Goal: Information Seeking & Learning: Check status

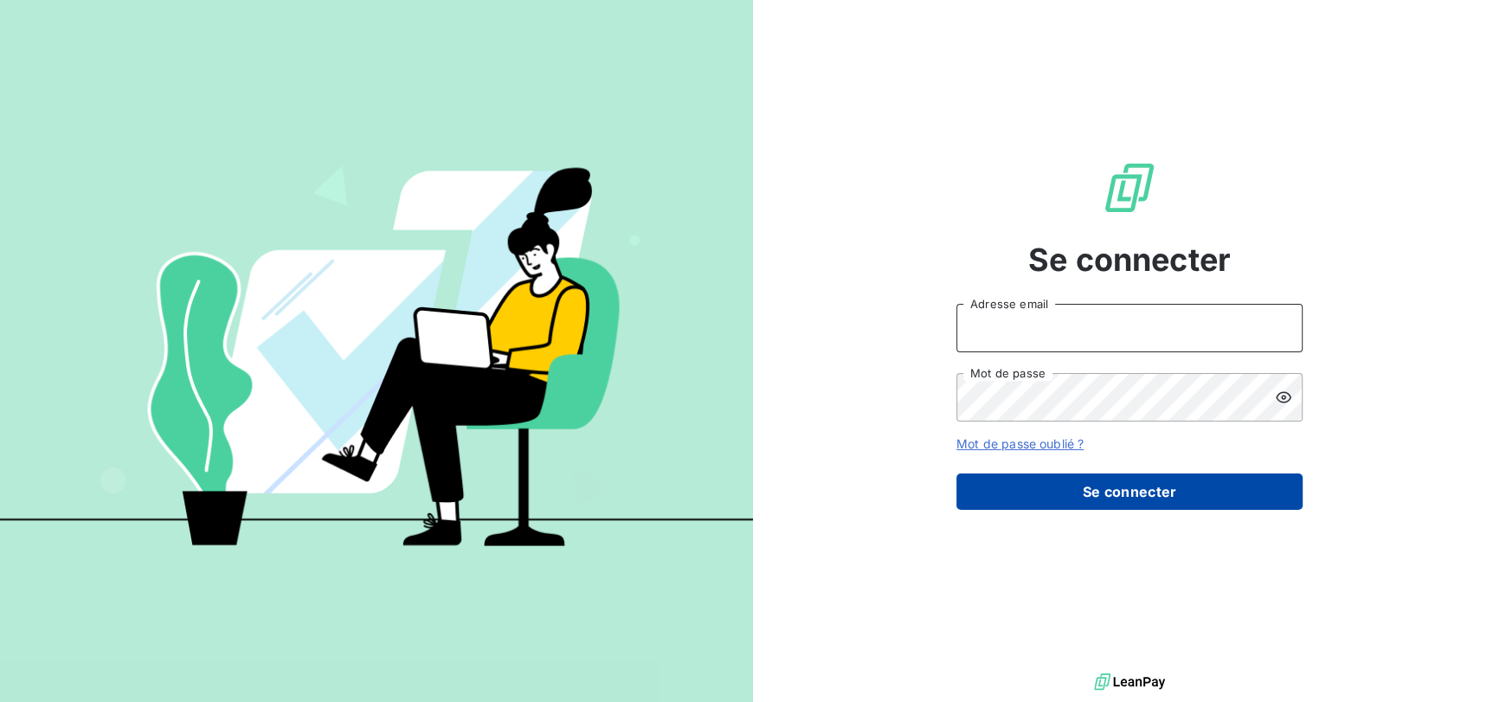
type input "[EMAIL_ADDRESS][DOMAIN_NAME]"
click at [1269, 493] on button "Se connecter" at bounding box center [1129, 491] width 346 height 36
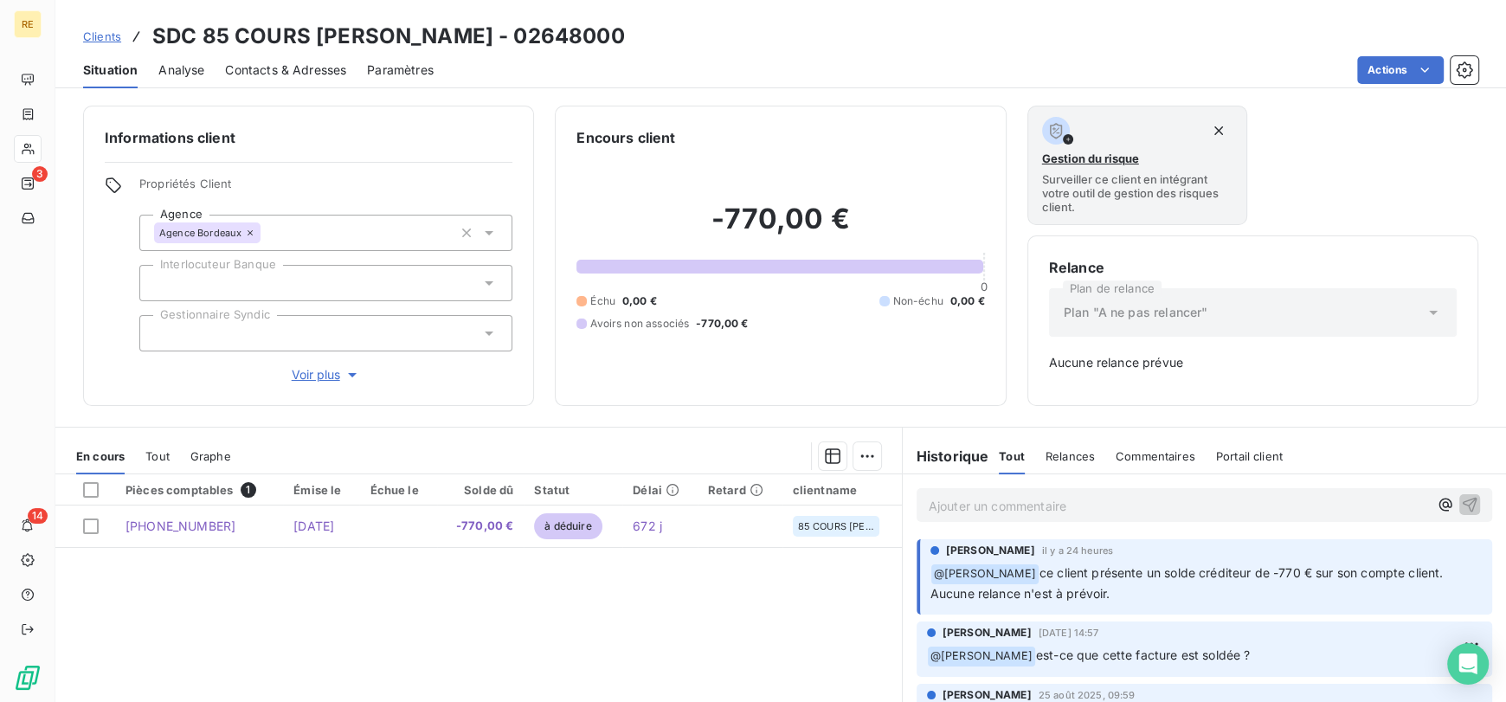
click at [100, 38] on span "Clients" at bounding box center [102, 36] width 38 height 14
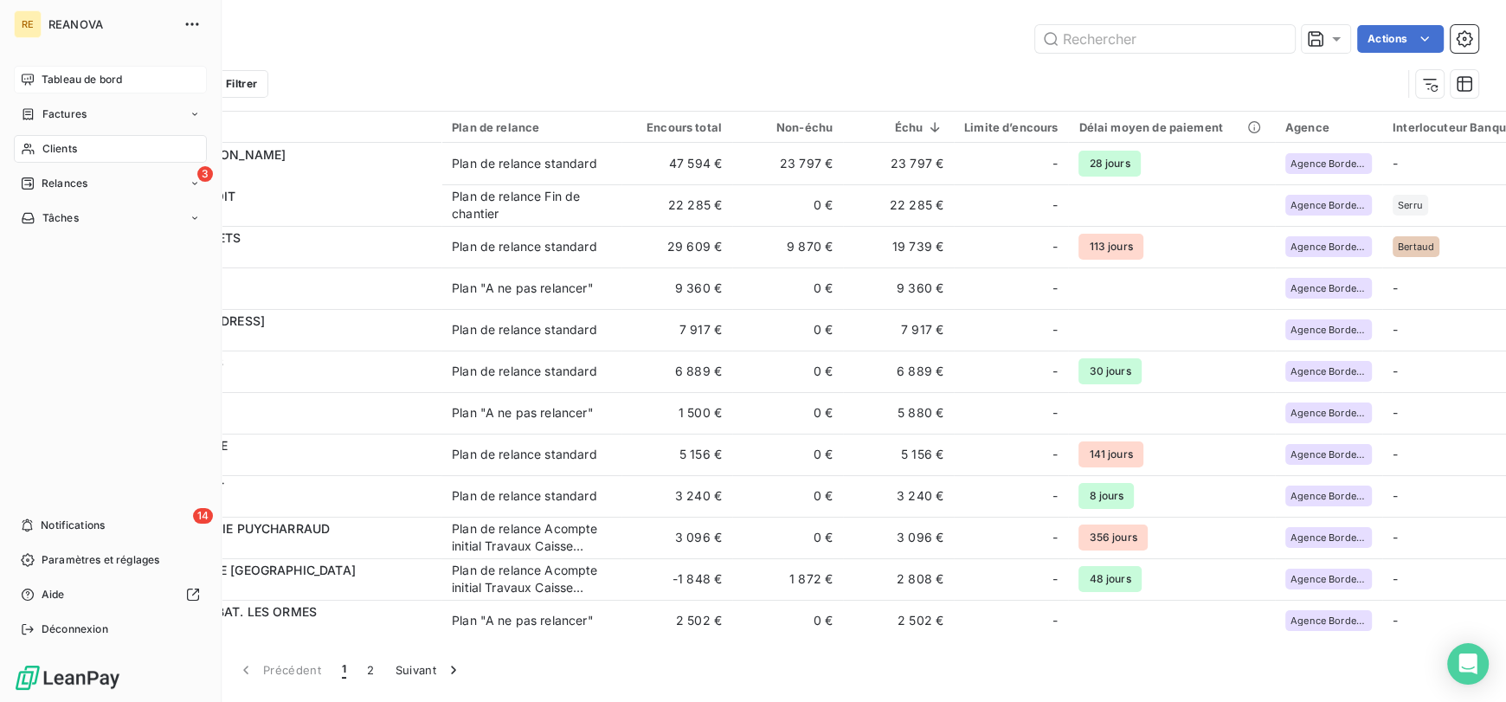
click at [29, 81] on icon at bounding box center [28, 79] width 12 height 11
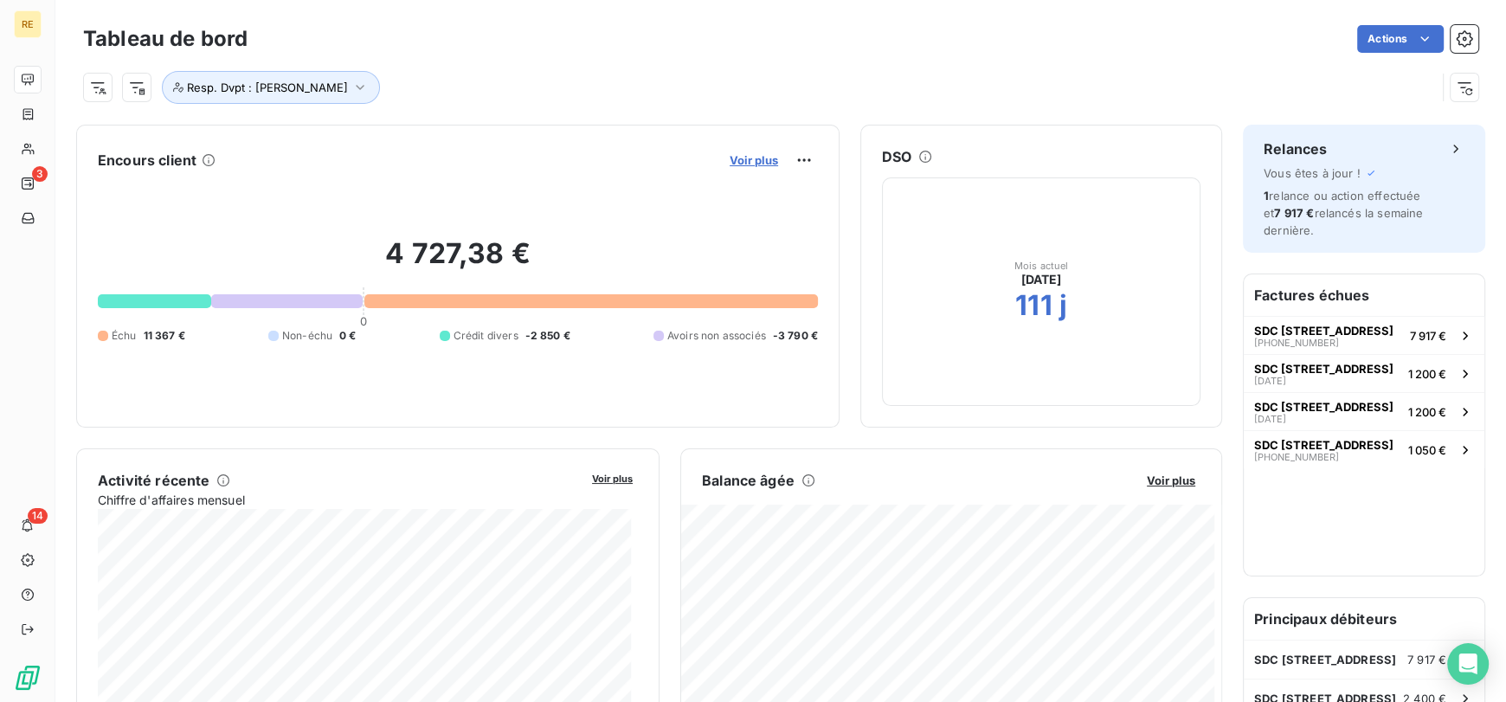
click at [733, 162] on span "Voir plus" at bounding box center [753, 160] width 48 height 14
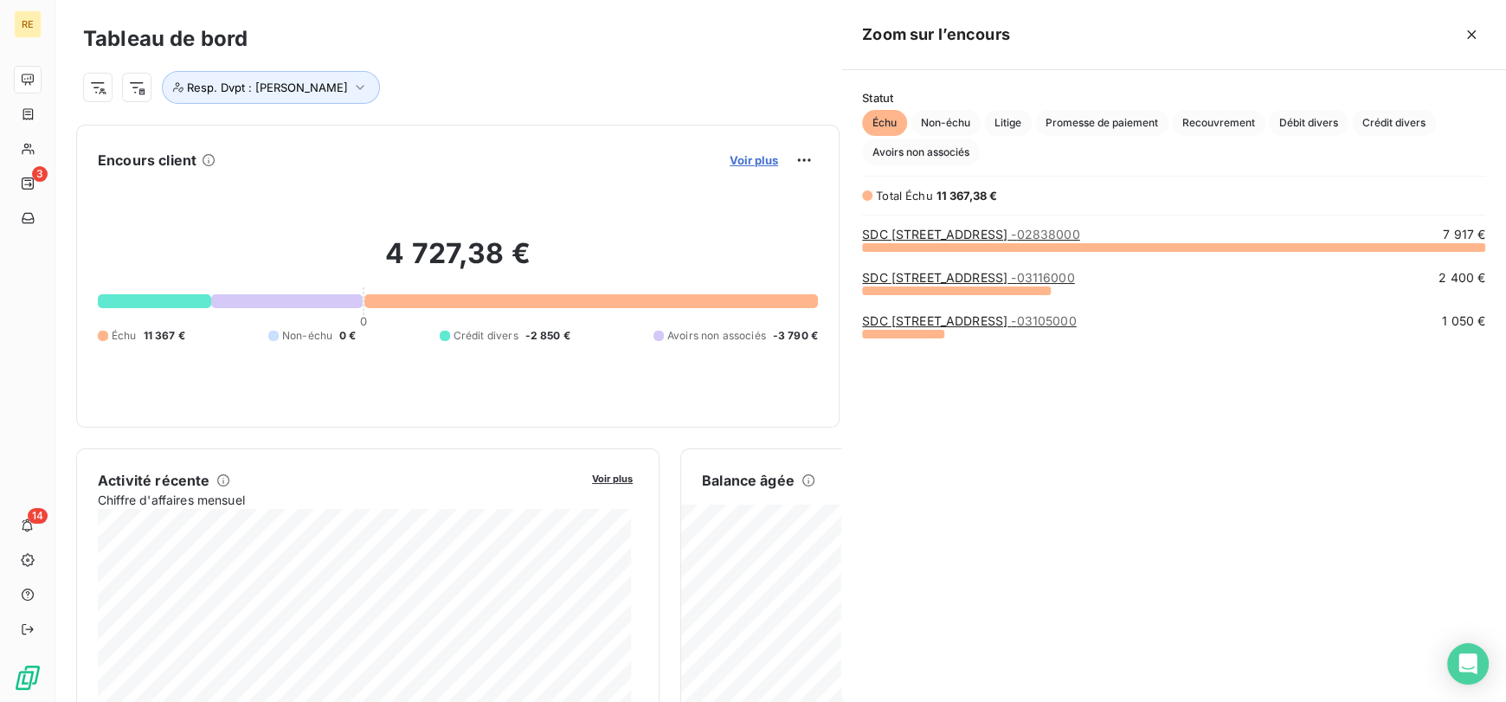
scroll to position [440, 651]
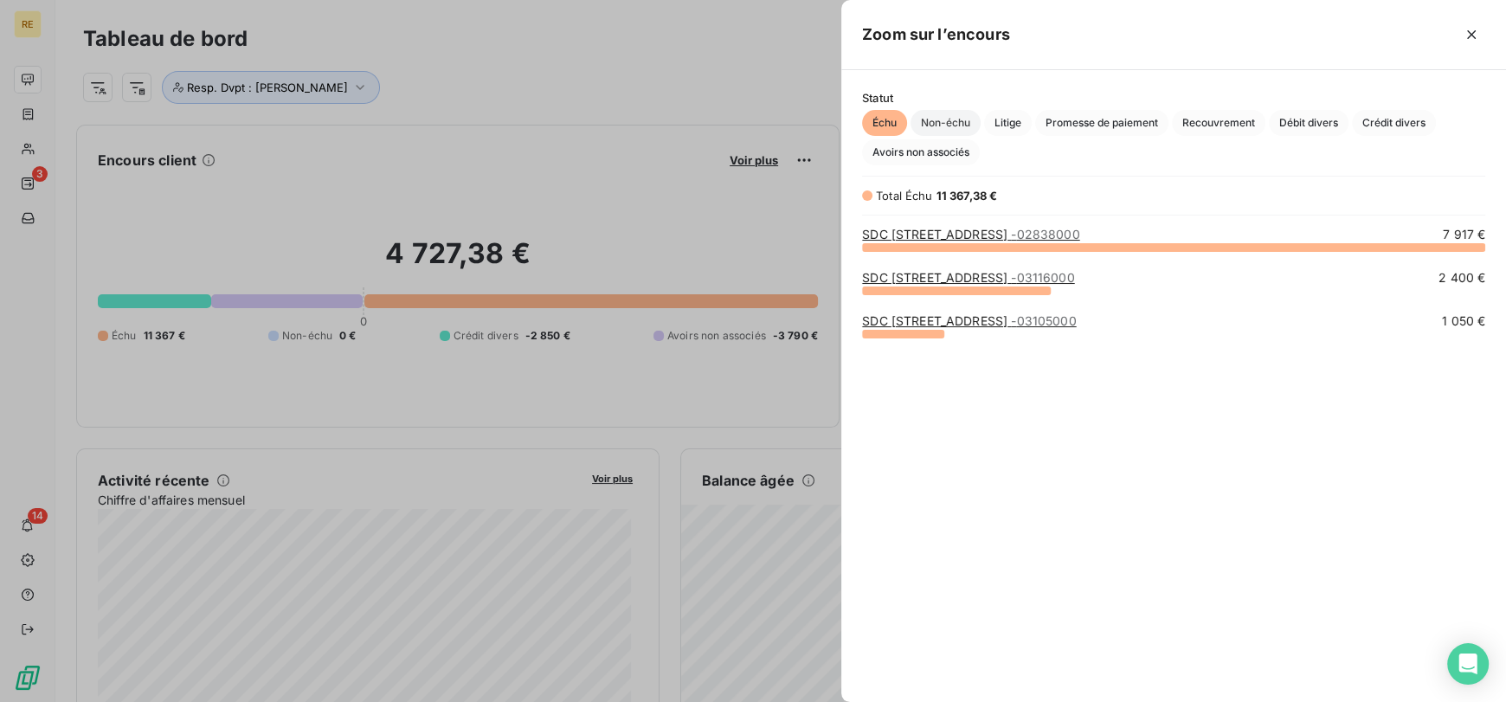
click at [935, 126] on span "Non-échu" at bounding box center [945, 123] width 70 height 26
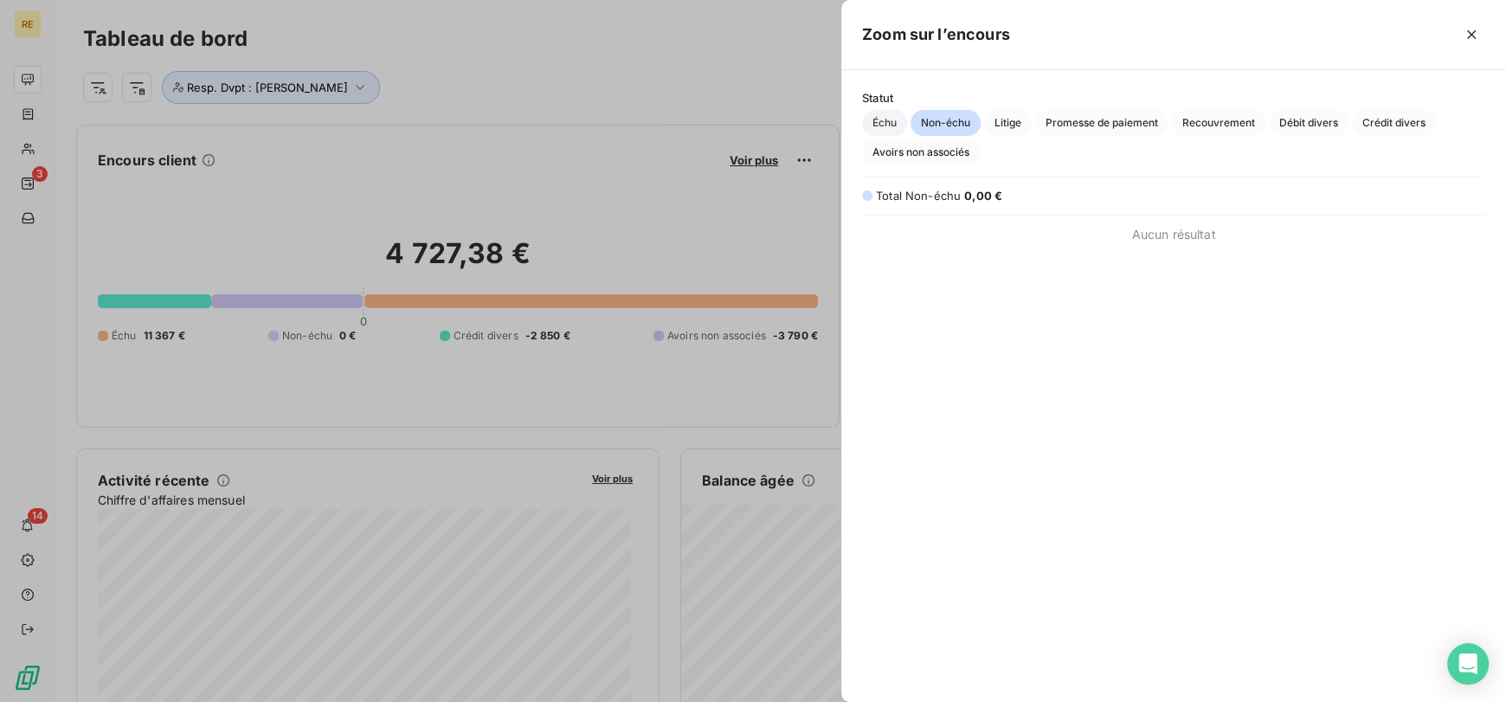
click at [864, 120] on span "Échu" at bounding box center [884, 123] width 45 height 26
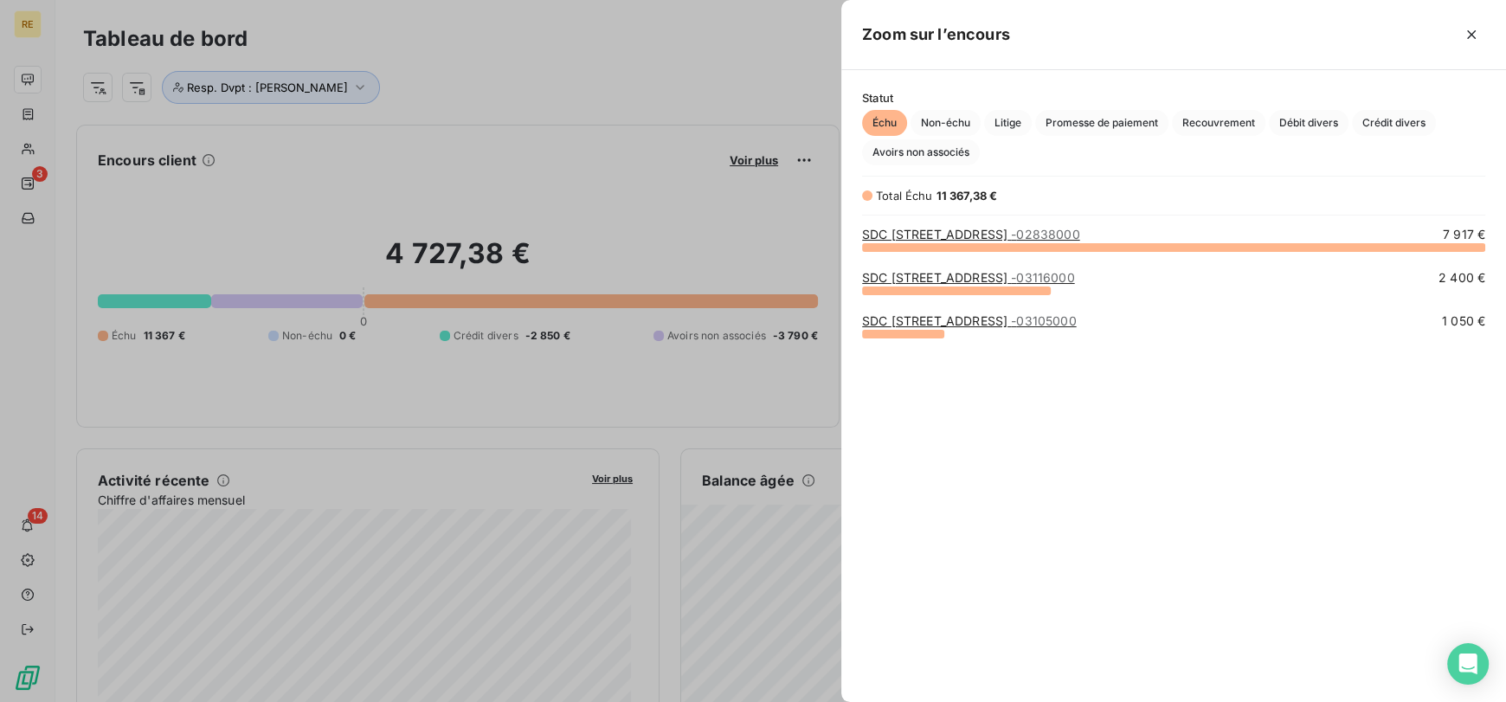
click at [598, 86] on div at bounding box center [753, 351] width 1506 height 702
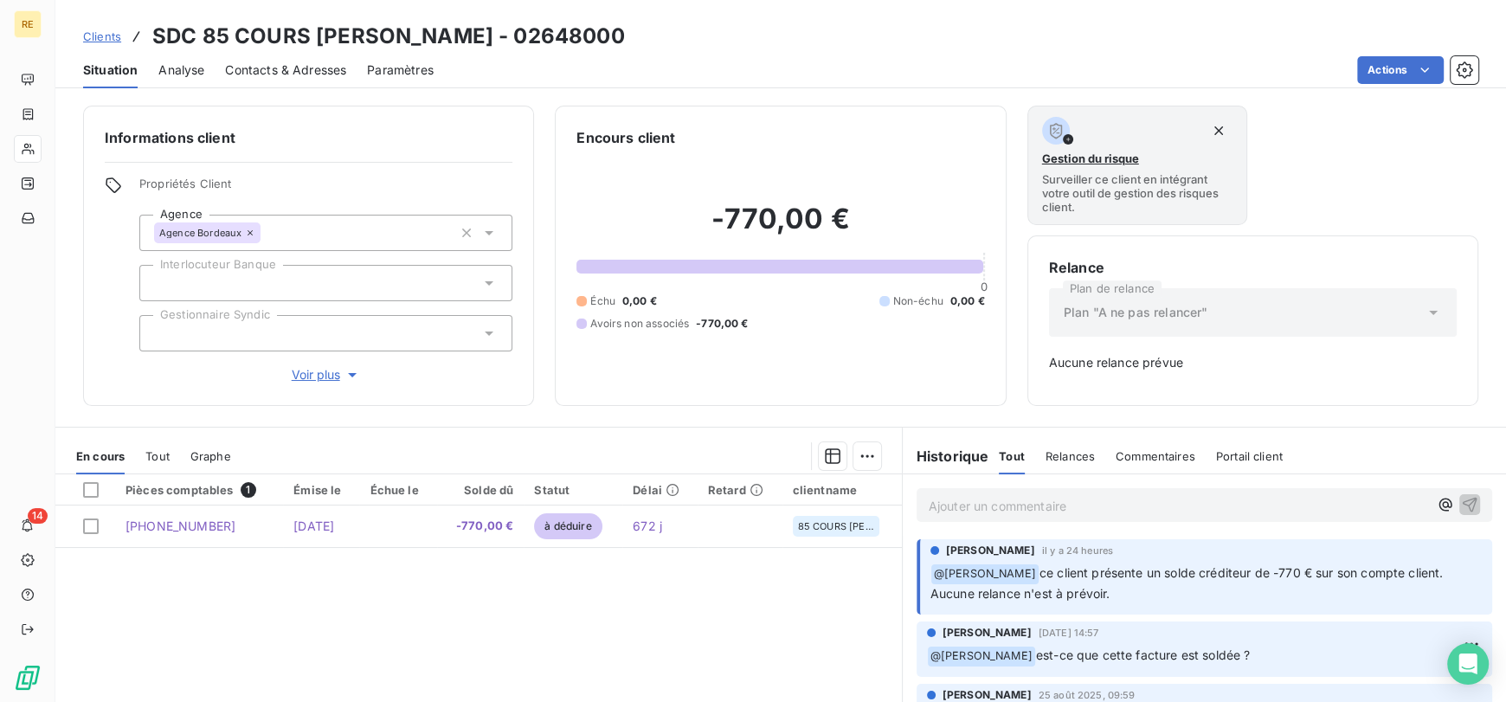
click at [115, 36] on span "Clients" at bounding box center [102, 36] width 38 height 14
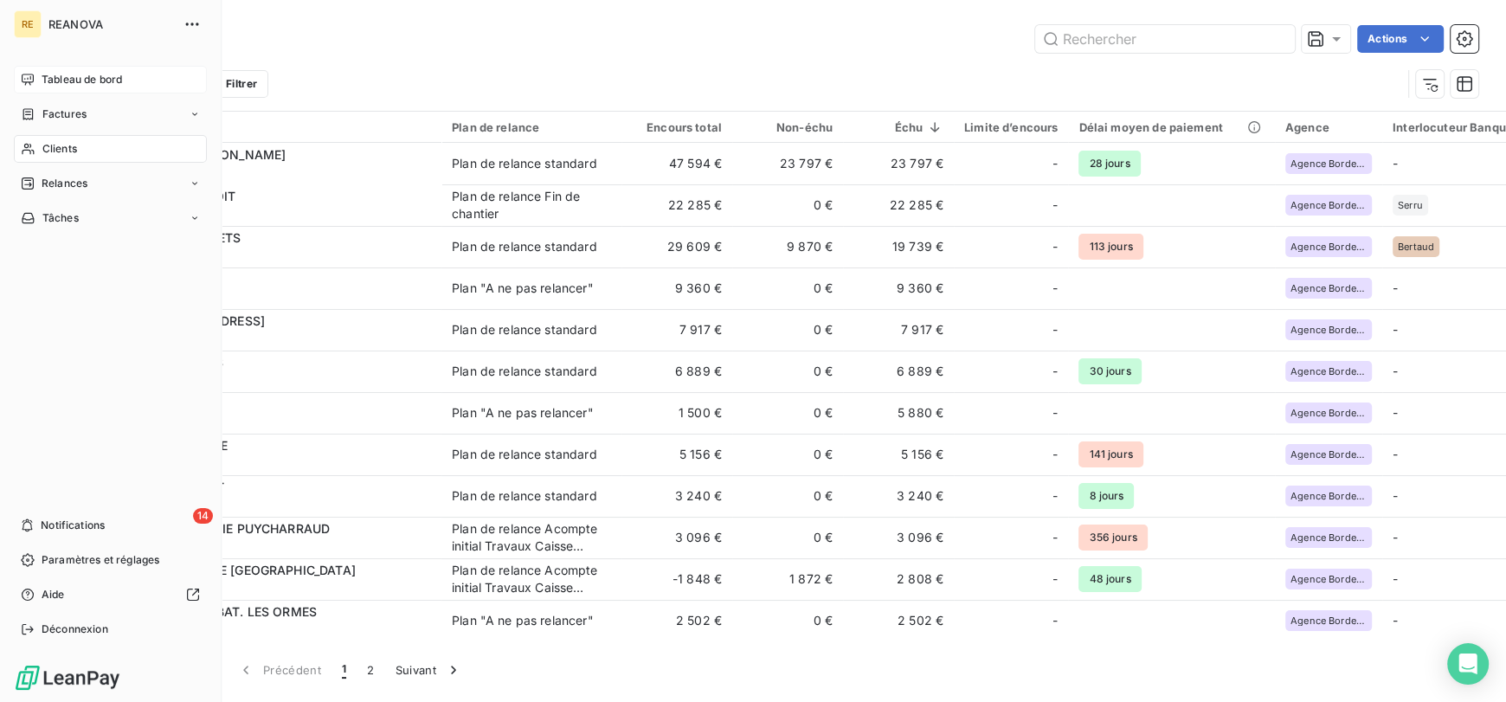
click at [62, 76] on span "Tableau de bord" at bounding box center [82, 80] width 80 height 16
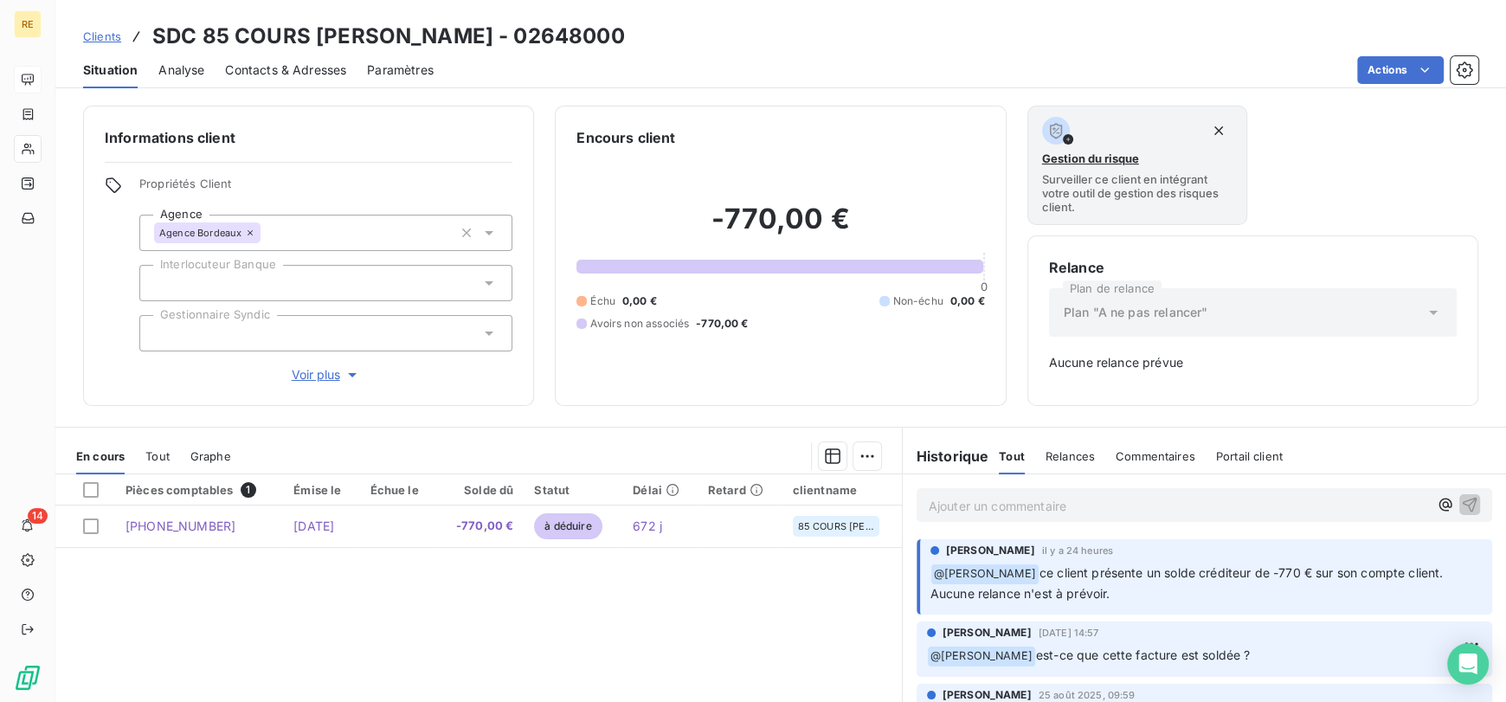
click at [1370, 566] on span "ce client présente un solde créditeur de -770 € sur son compte client. Aucune r…" at bounding box center [1188, 582] width 517 height 35
click at [1135, 506] on p "Ajouter un commentaire ﻿" at bounding box center [1177, 506] width 499 height 22
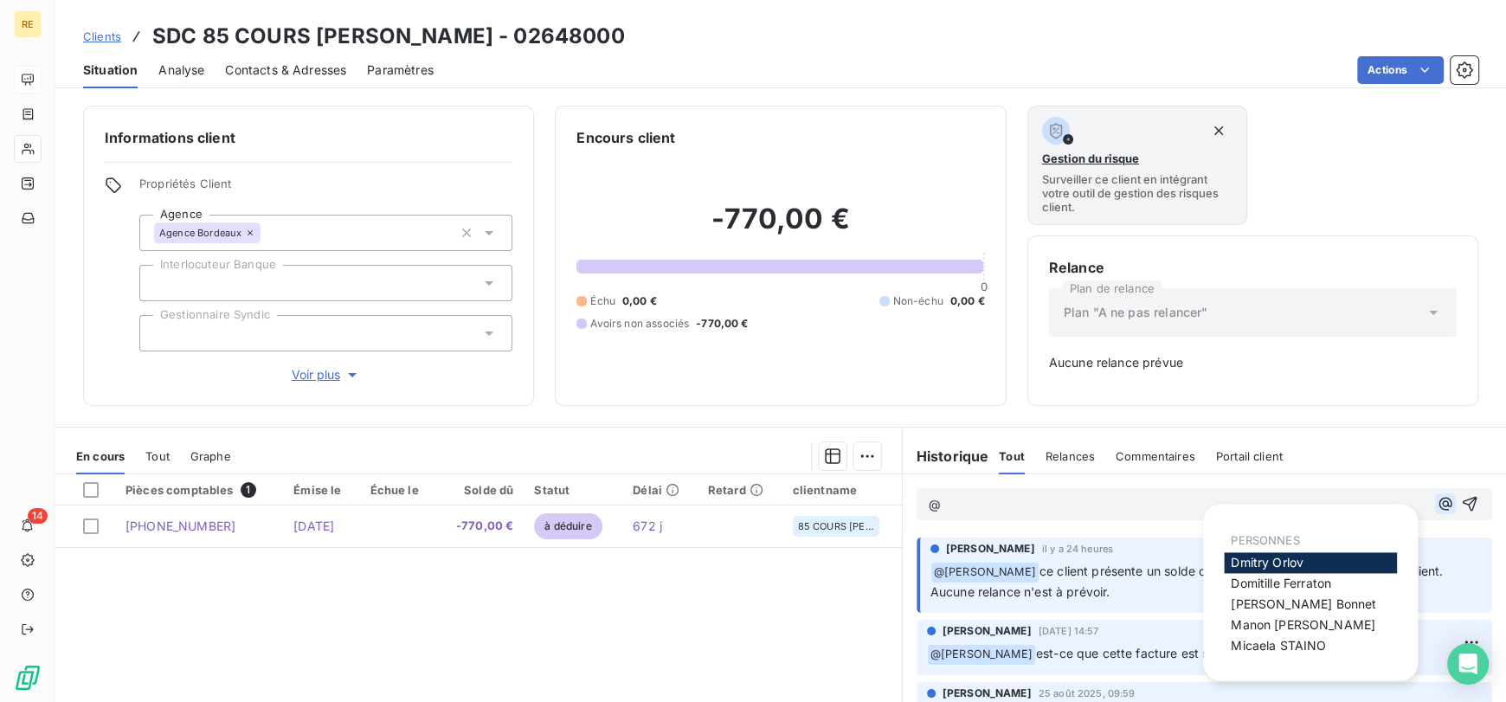
click at [1437, 506] on icon "button" at bounding box center [1444, 503] width 17 height 17
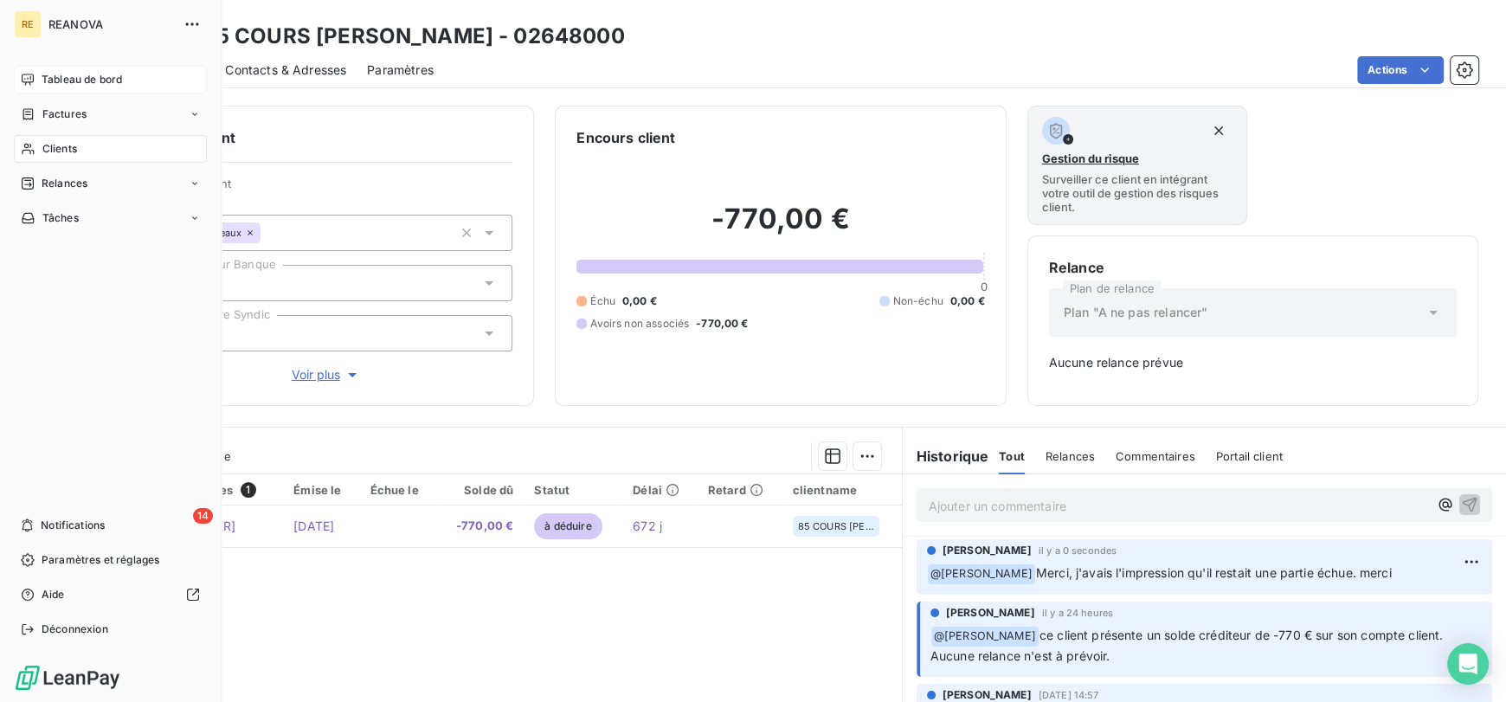
click at [29, 84] on icon at bounding box center [28, 80] width 14 height 14
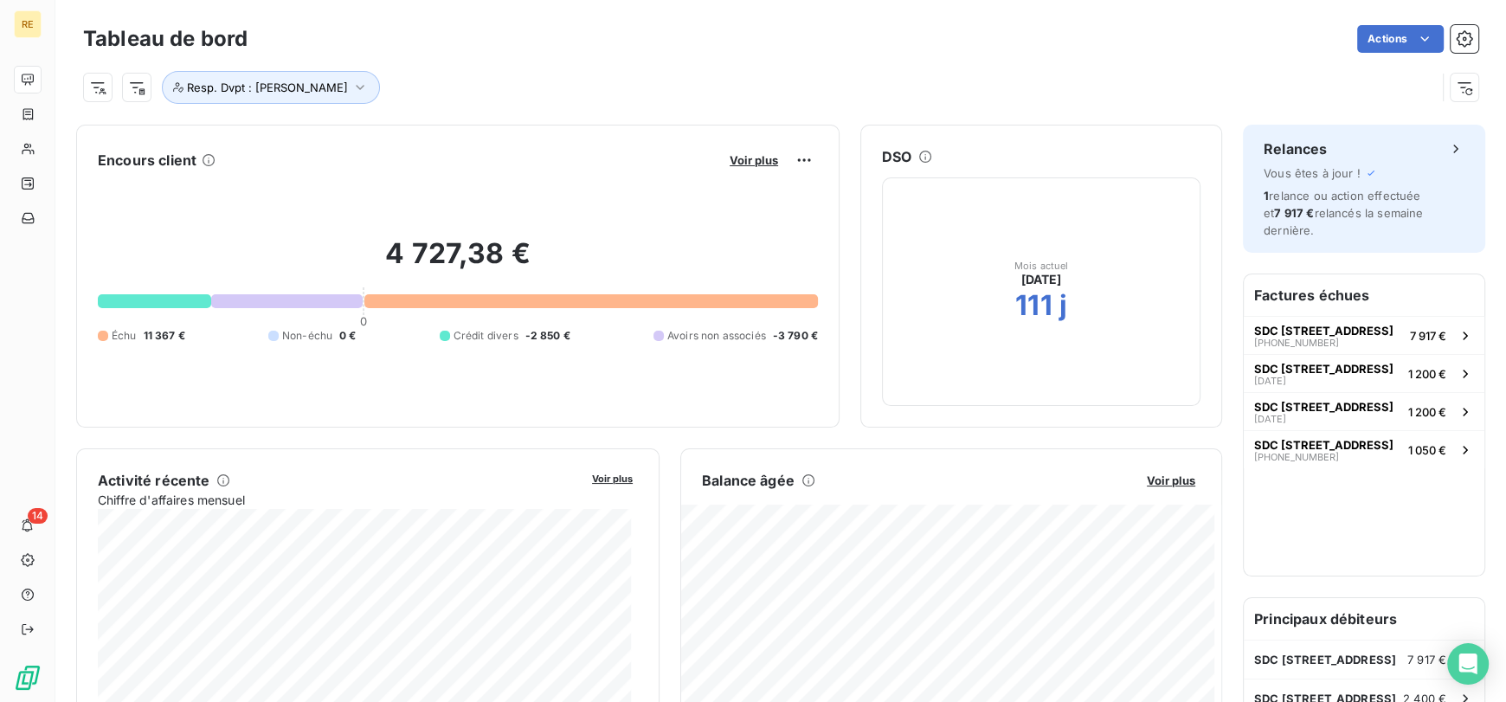
click at [506, 163] on div "Encours client Voir plus" at bounding box center [458, 160] width 720 height 28
click at [345, 75] on button "Resp. Dvpt : [PERSON_NAME]" at bounding box center [271, 87] width 218 height 33
click at [479, 131] on span "[PERSON_NAME]" at bounding box center [448, 132] width 80 height 10
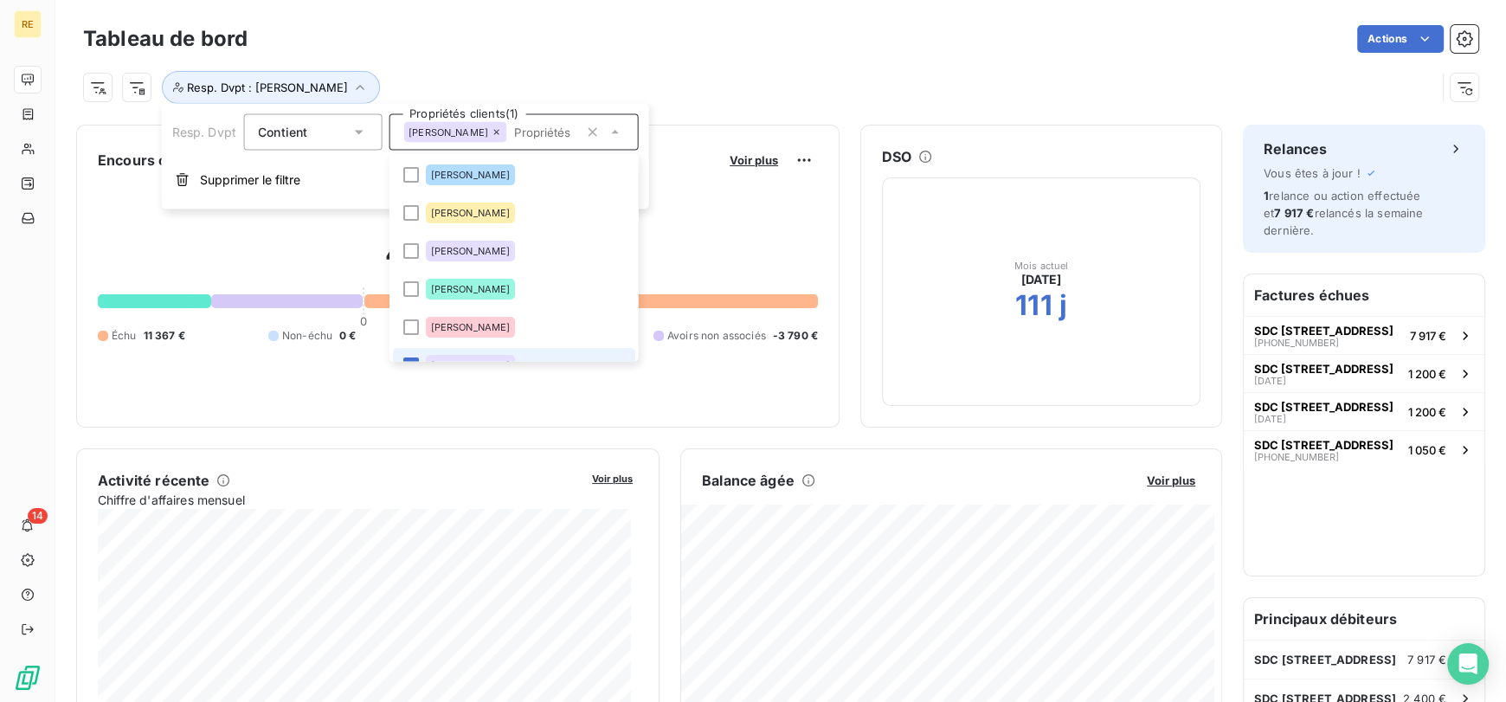
scroll to position [20, 0]
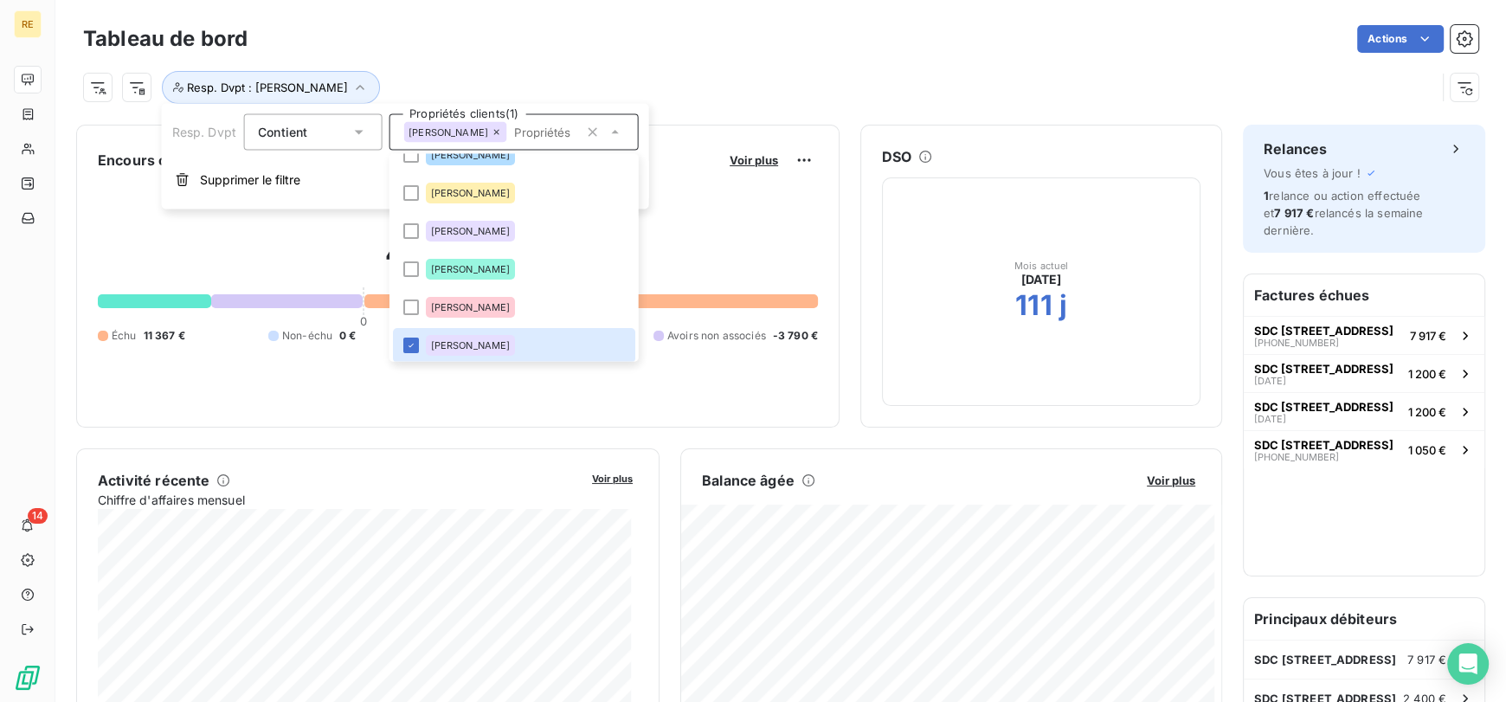
click at [502, 131] on icon at bounding box center [497, 132] width 10 height 10
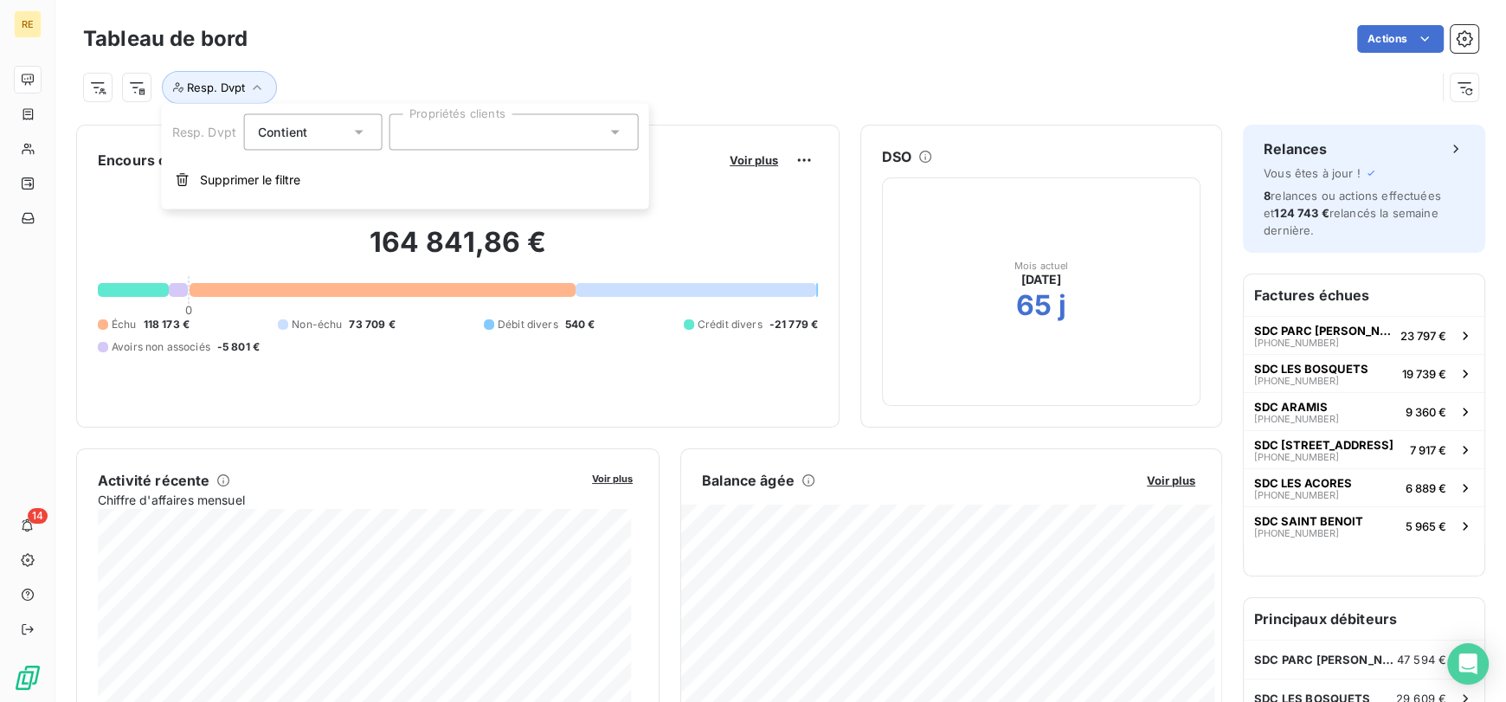
click at [472, 136] on div at bounding box center [513, 132] width 249 height 36
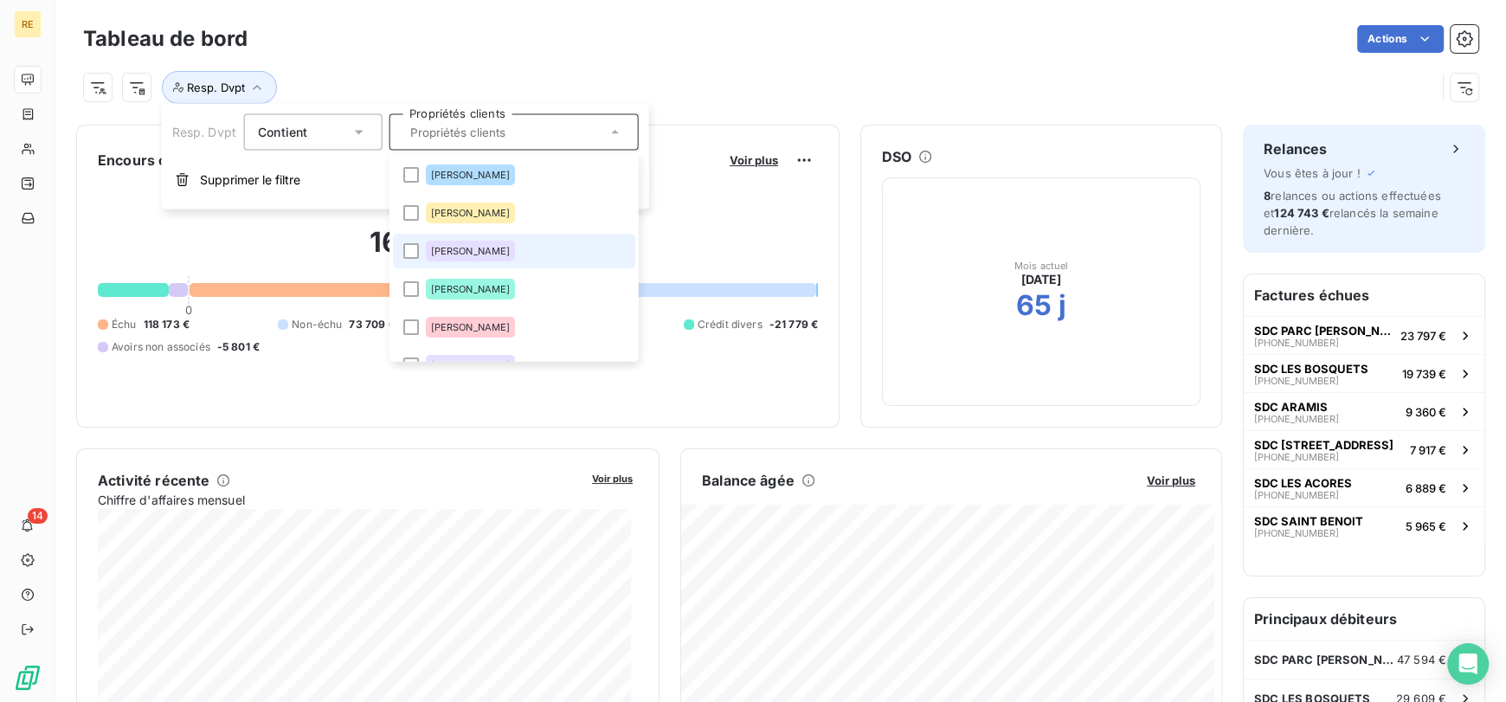
click at [491, 235] on li "[PERSON_NAME]" at bounding box center [513, 251] width 242 height 35
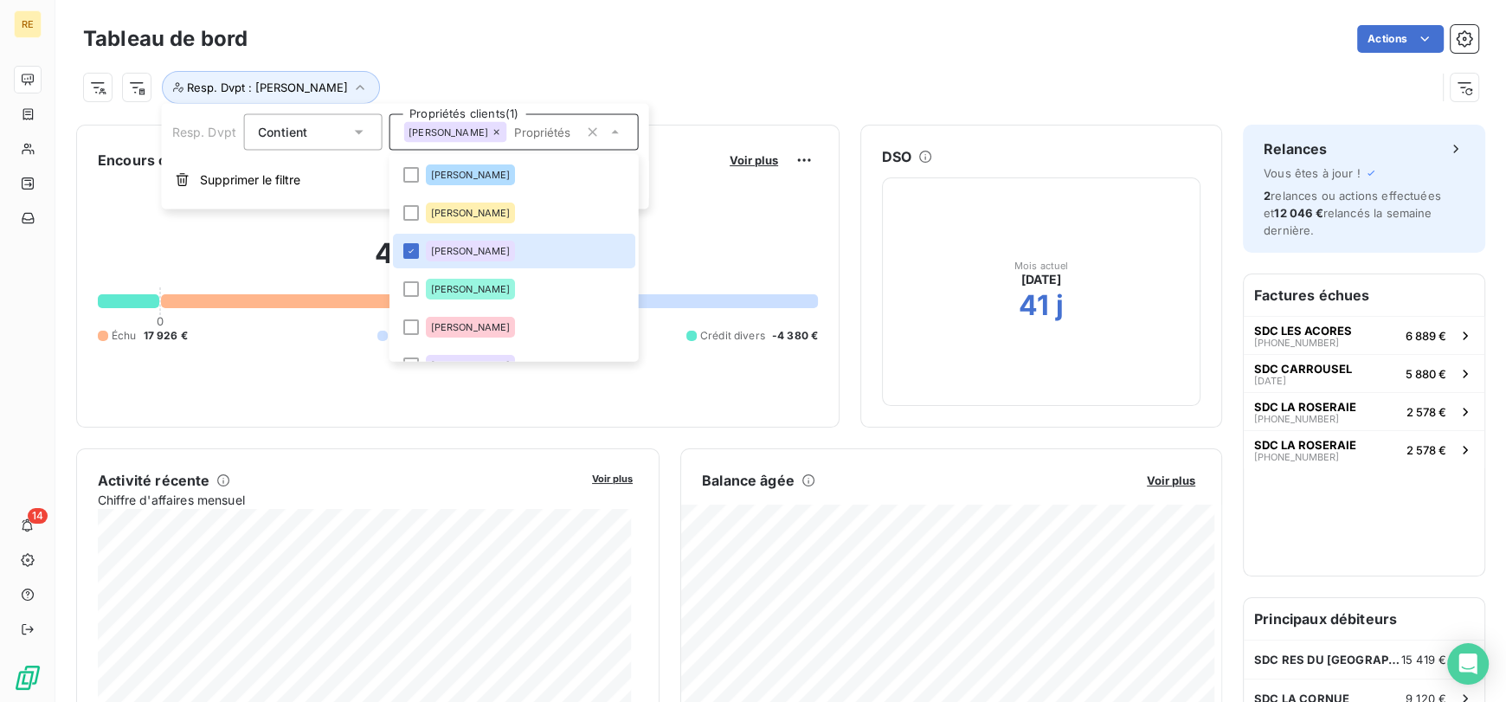
click at [531, 85] on div "Resp. Dvpt : [PERSON_NAME]" at bounding box center [759, 87] width 1352 height 33
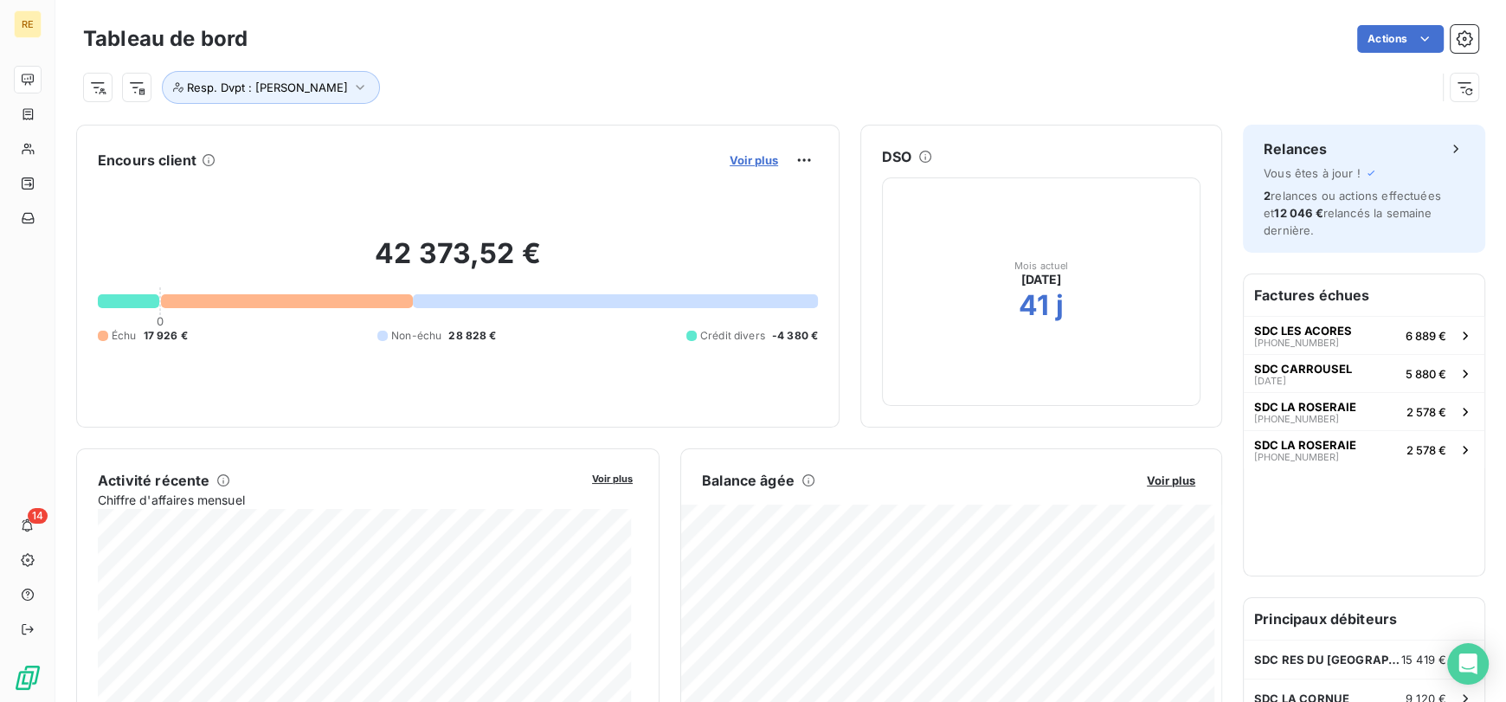
click at [731, 161] on span "Voir plus" at bounding box center [753, 160] width 48 height 14
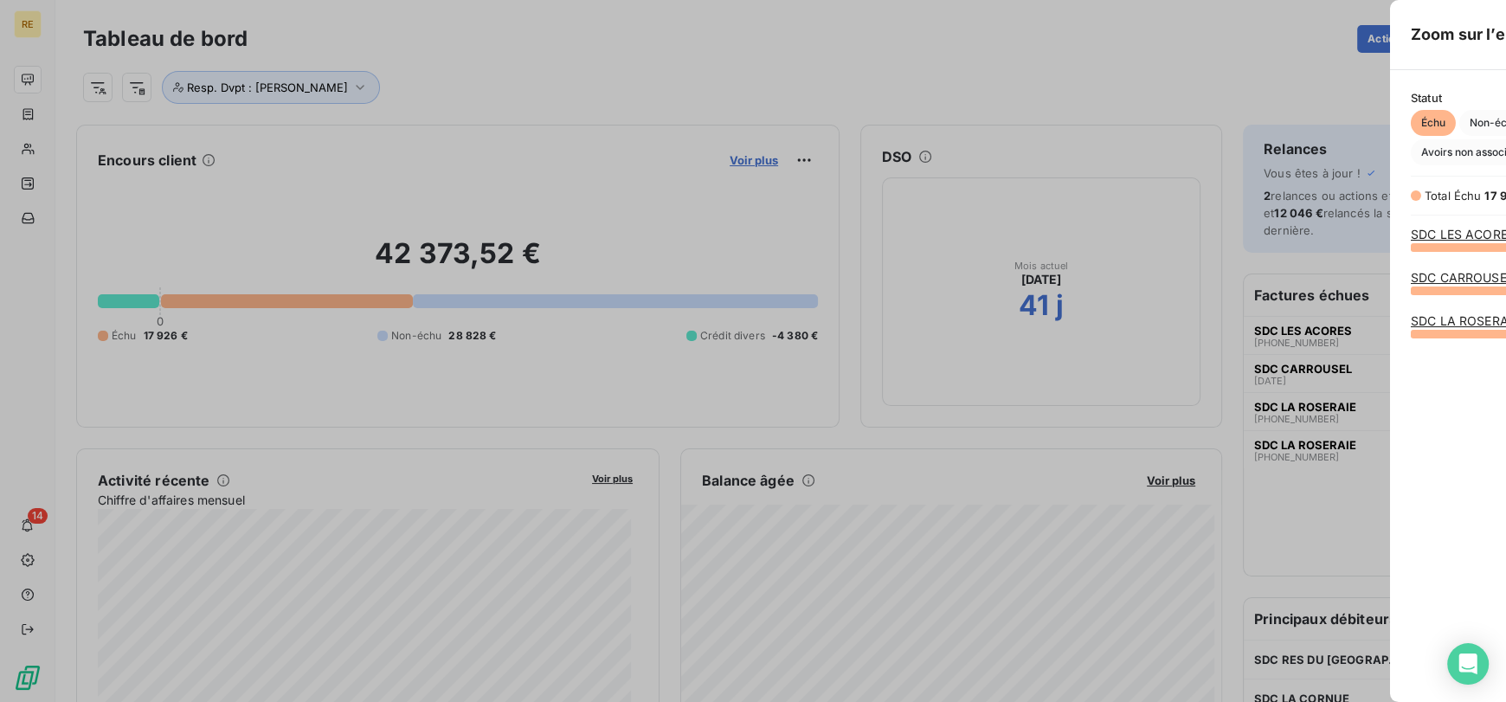
scroll to position [14, 14]
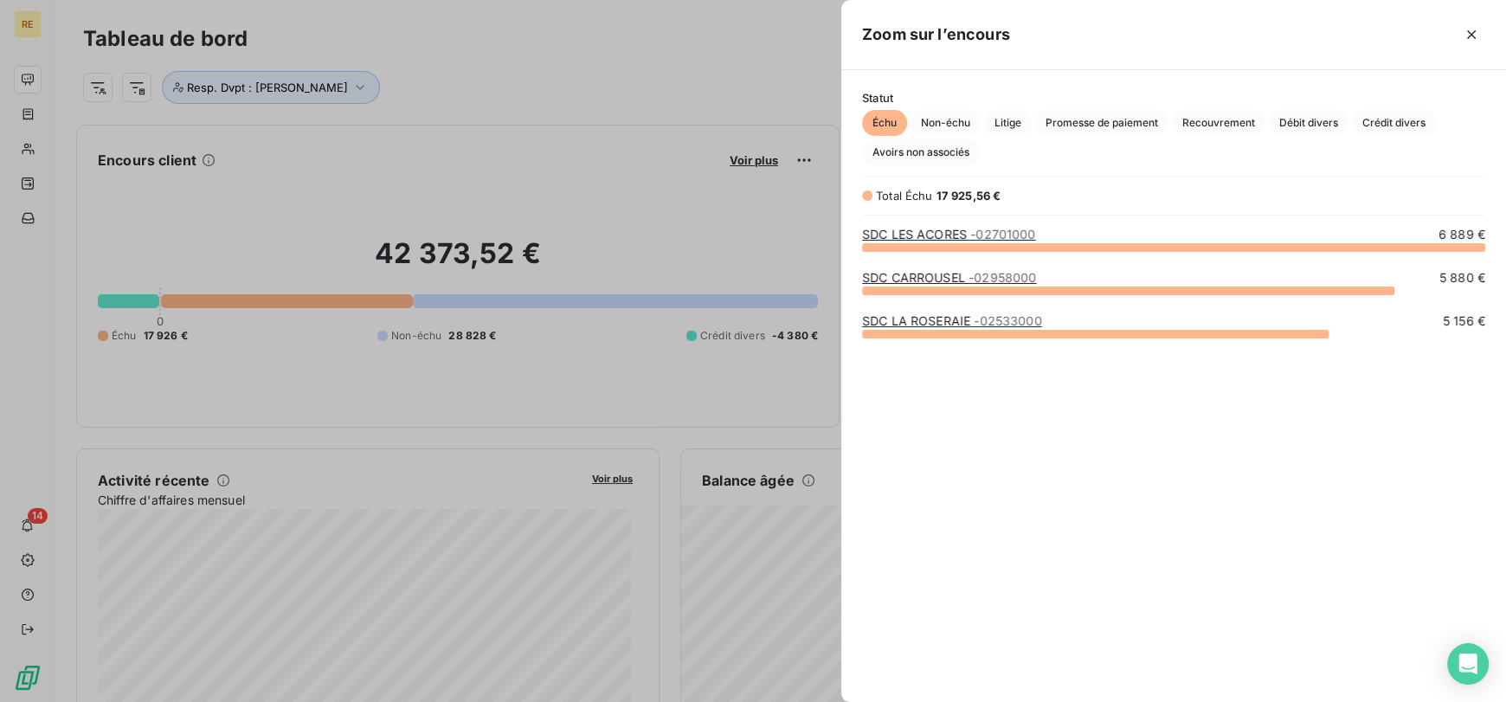
click at [956, 267] on div "SDC LES ACORES - 02701000 6 889 €" at bounding box center [1173, 247] width 623 height 43
click at [955, 273] on link "SDC CARROUSEL - 02958000" at bounding box center [949, 277] width 174 height 15
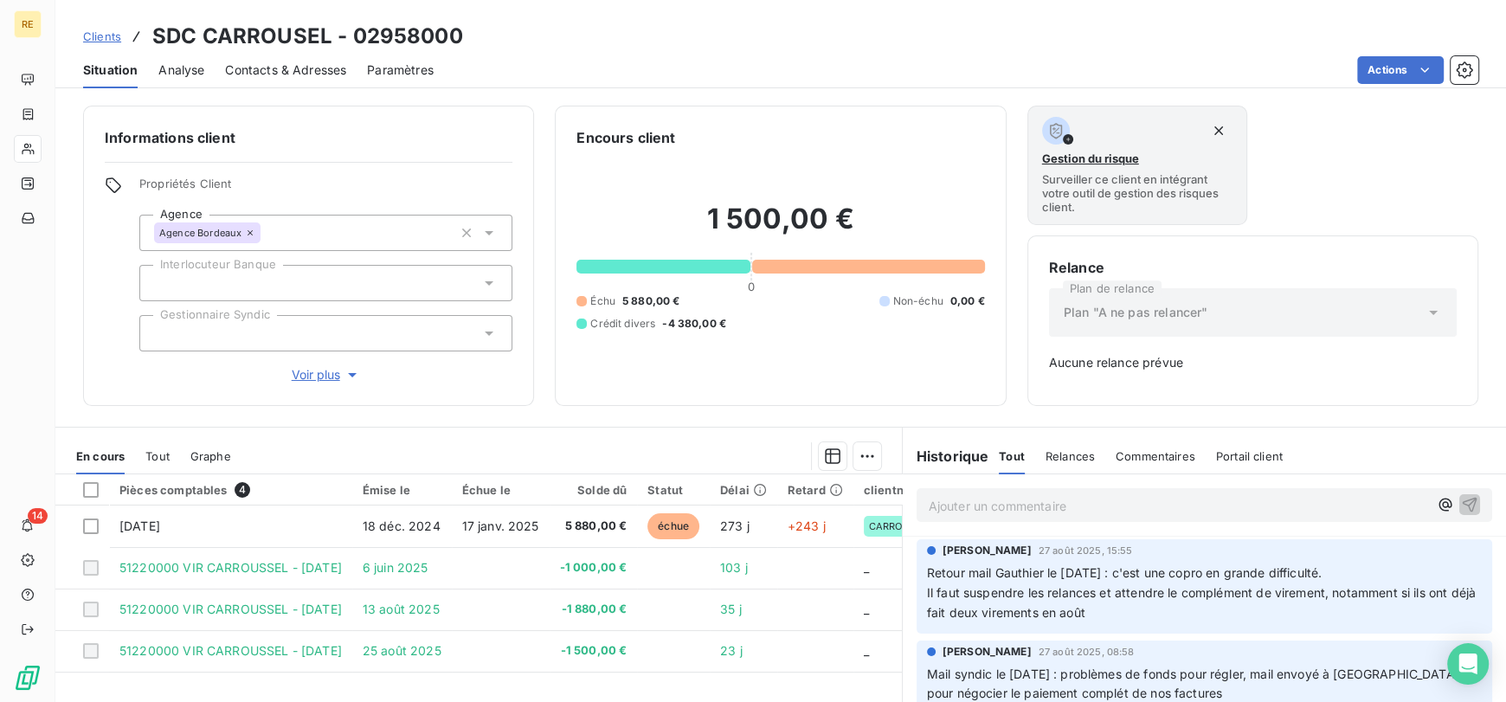
click at [106, 38] on span "Clients" at bounding box center [102, 36] width 38 height 14
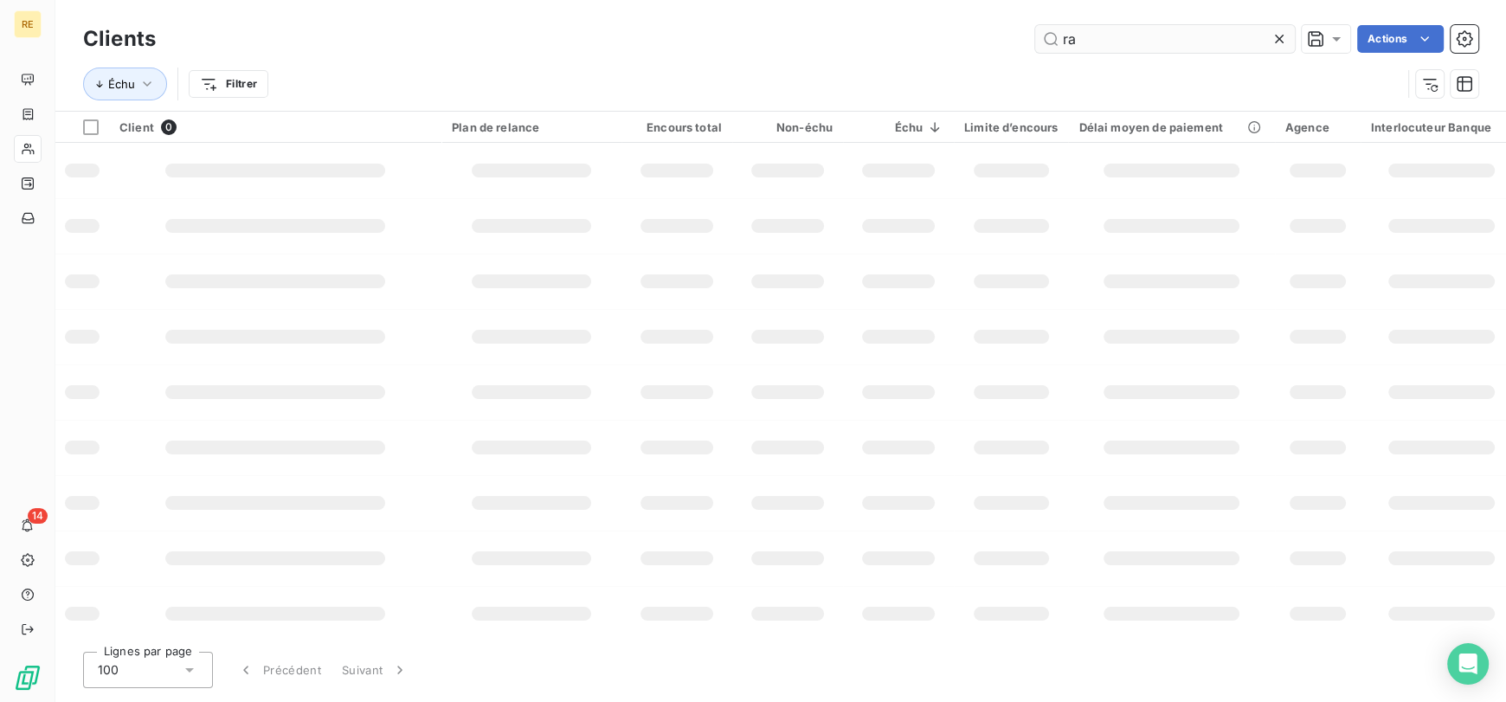
type input "r"
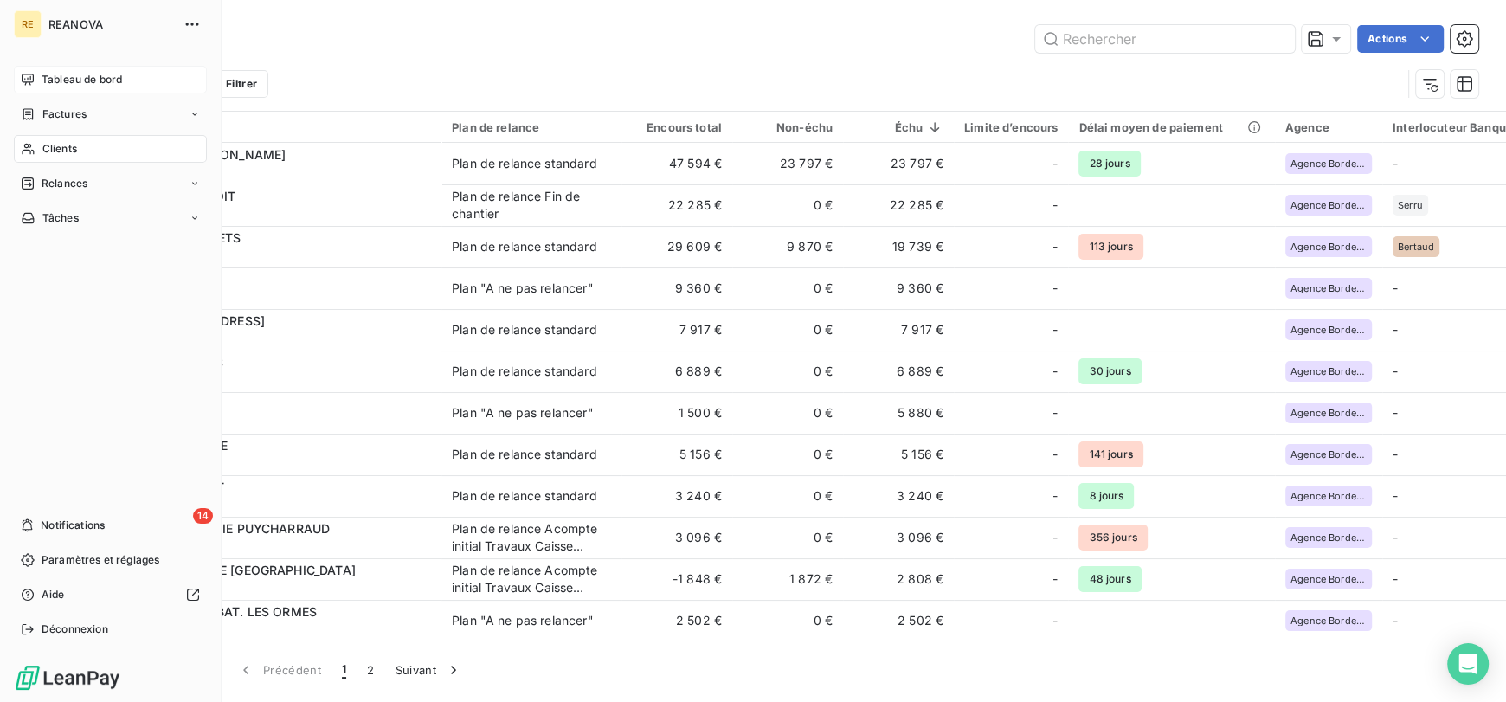
click at [40, 86] on div "Tableau de bord" at bounding box center [110, 80] width 193 height 28
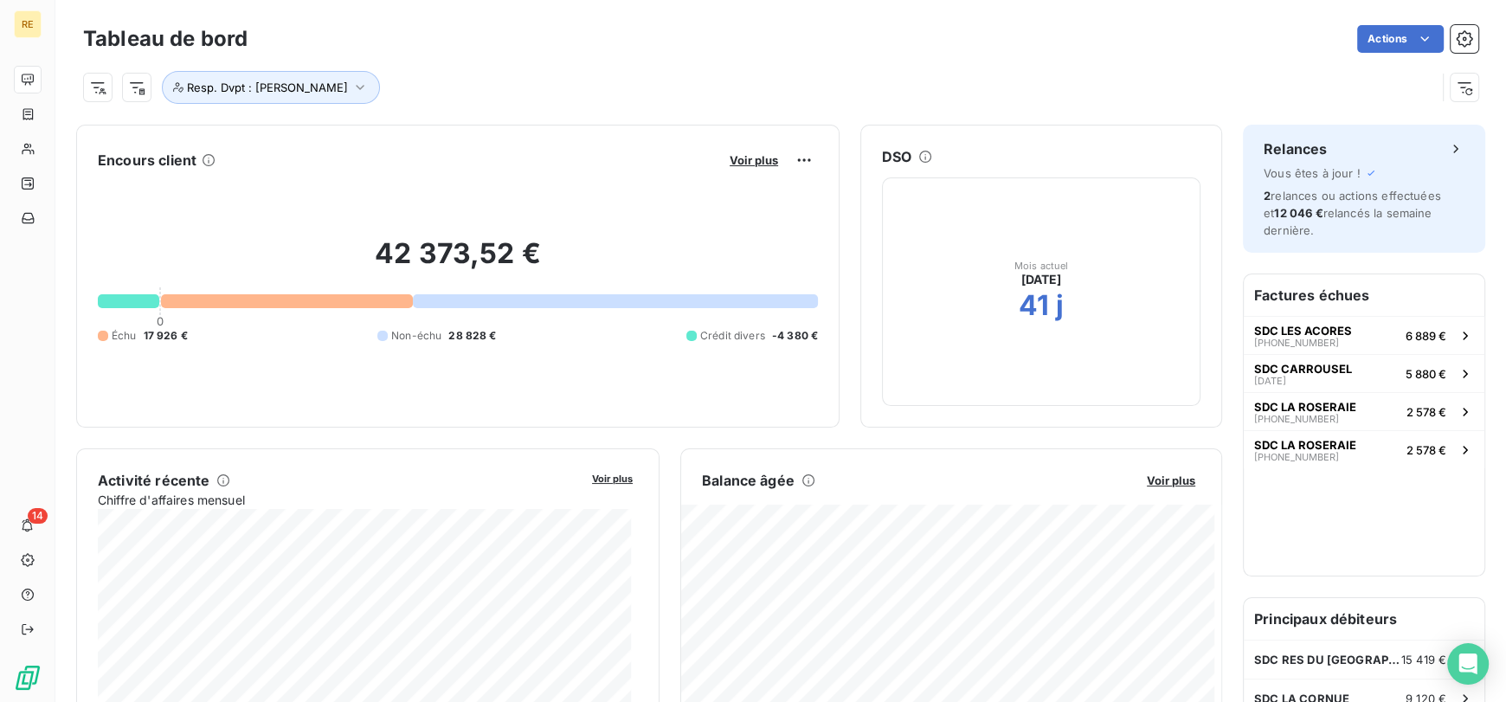
click at [754, 170] on div "Voir plus" at bounding box center [770, 160] width 93 height 28
click at [746, 160] on span "Voir plus" at bounding box center [753, 160] width 48 height 14
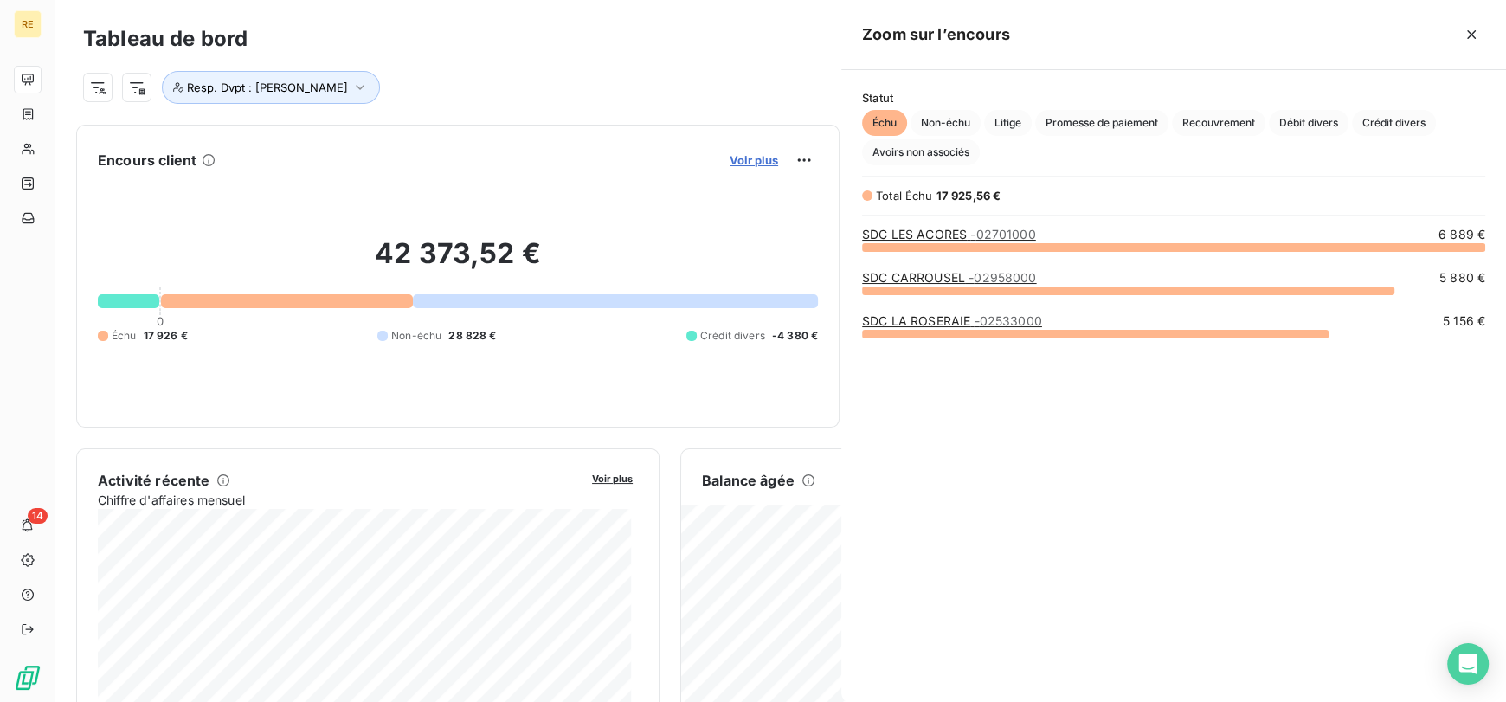
scroll to position [688, 651]
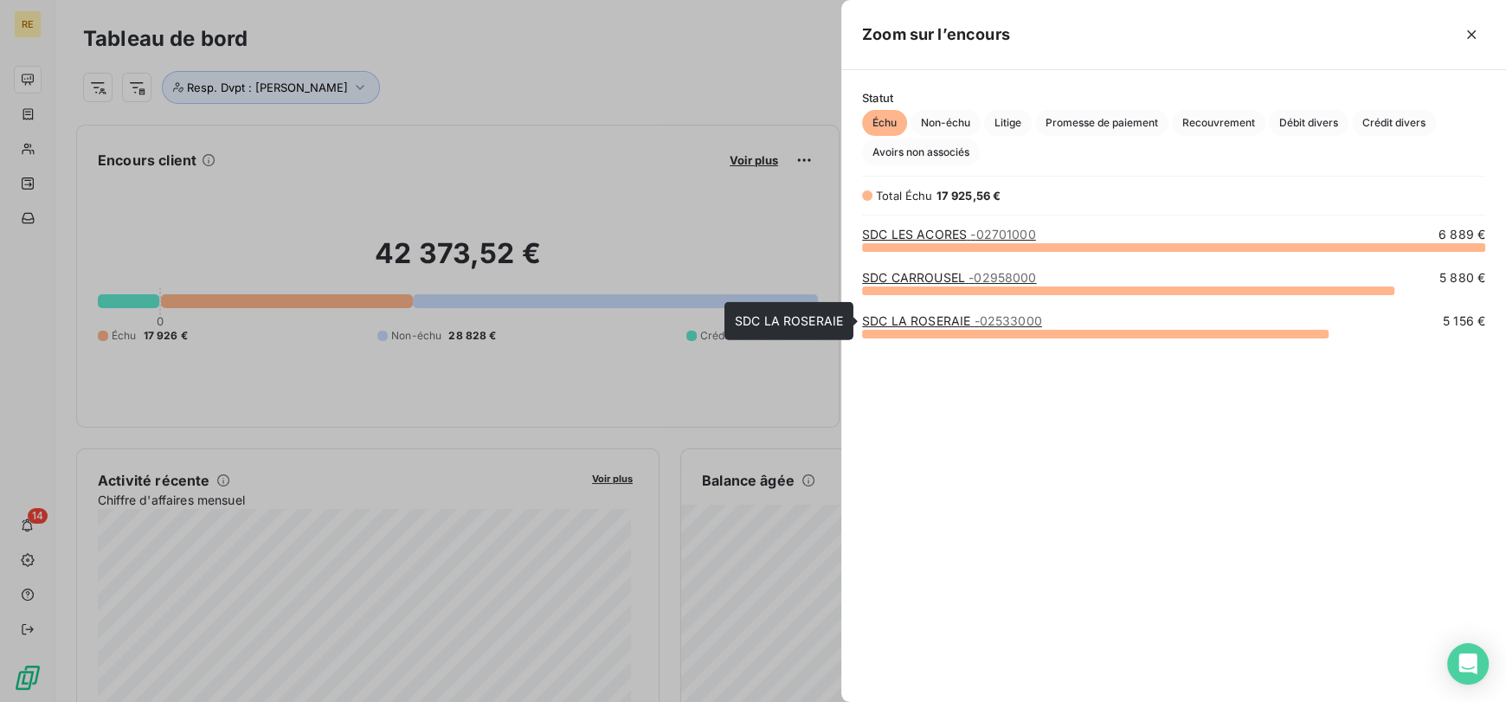
click at [972, 319] on link "SDC LA ROSERAIE - 02533000" at bounding box center [952, 320] width 180 height 15
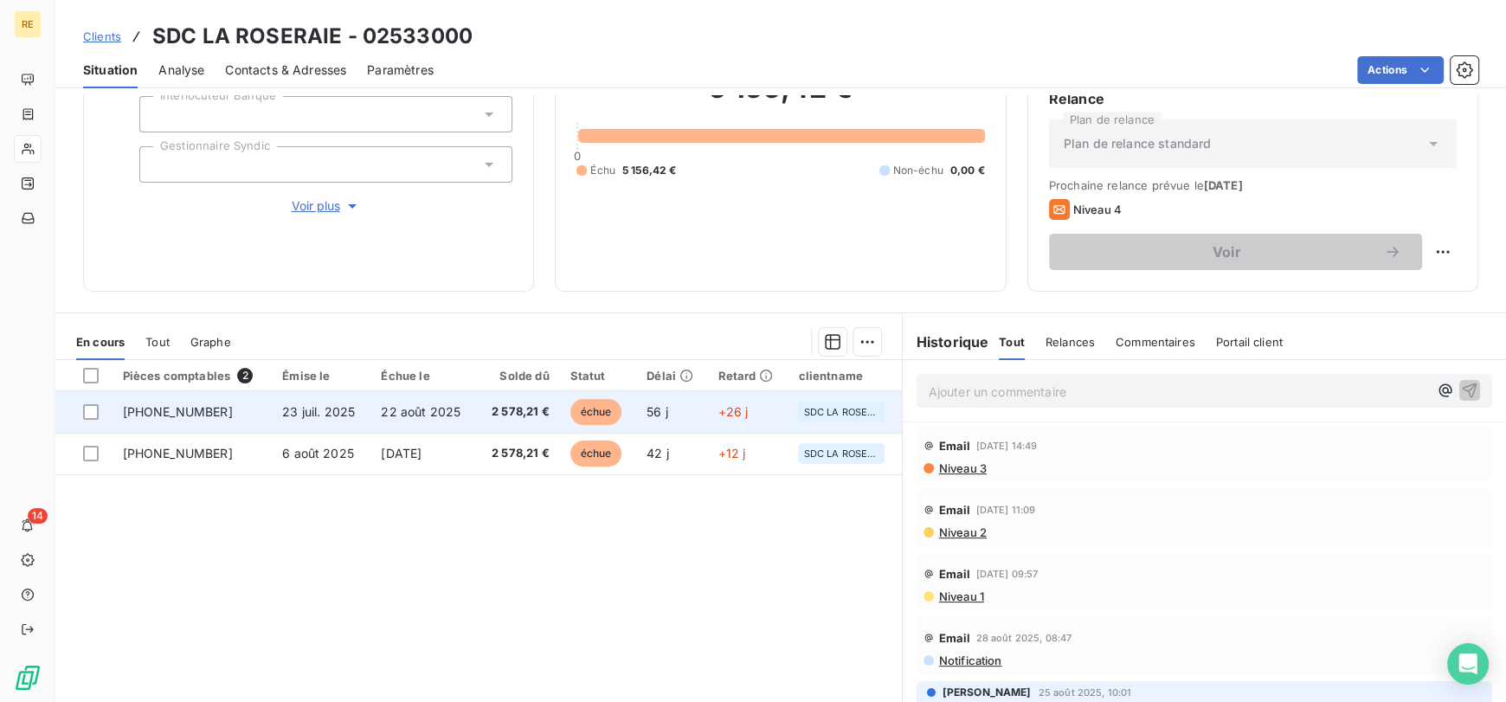
scroll to position [189, 0]
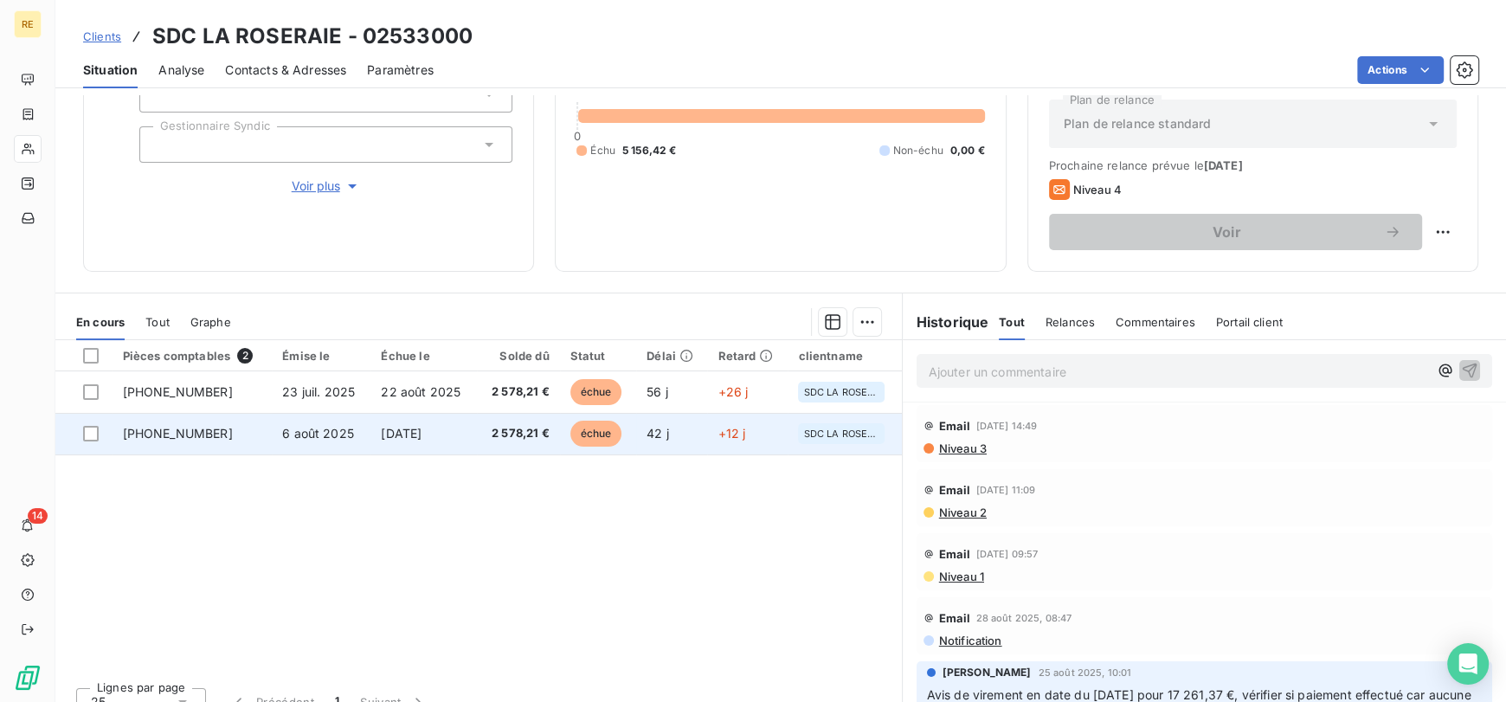
click at [560, 435] on td "échue" at bounding box center [598, 434] width 77 height 42
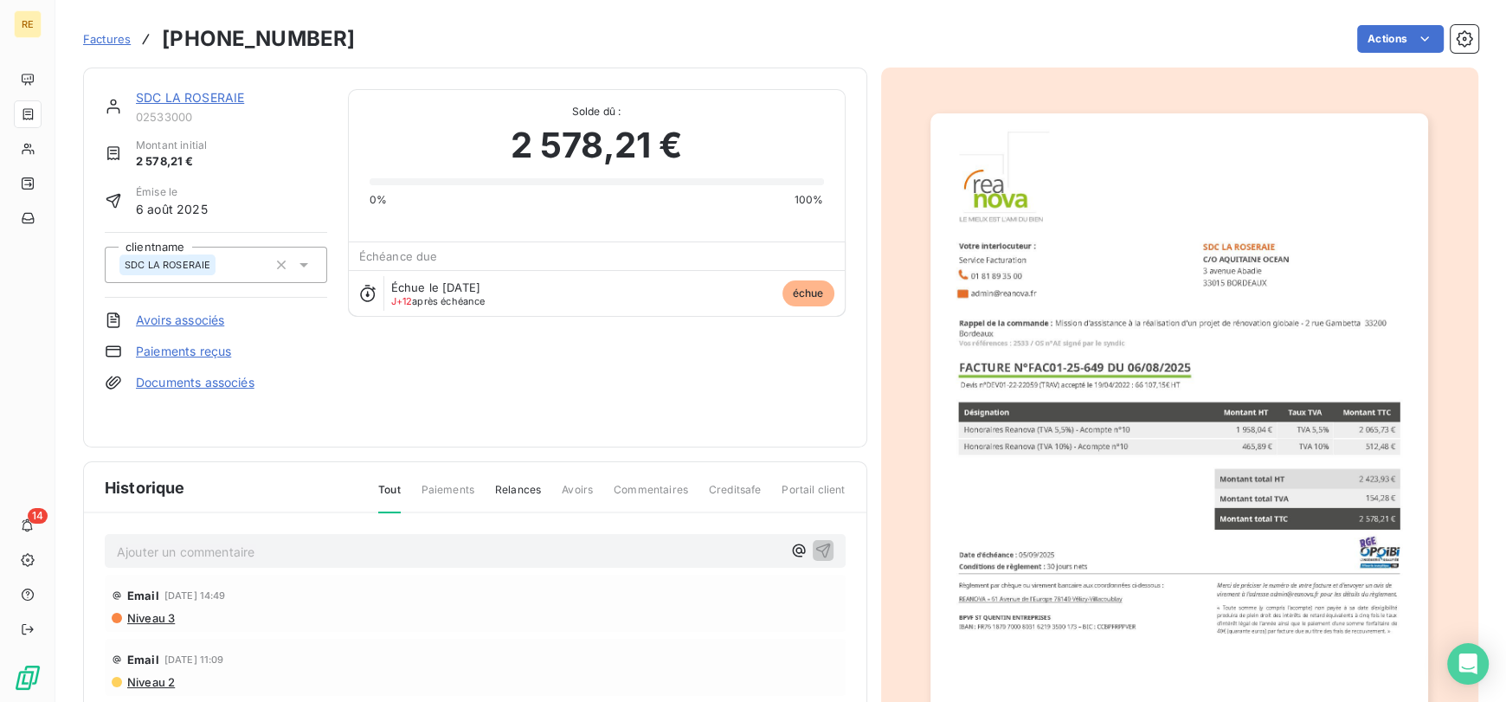
click at [117, 43] on span "Factures" at bounding box center [107, 39] width 48 height 14
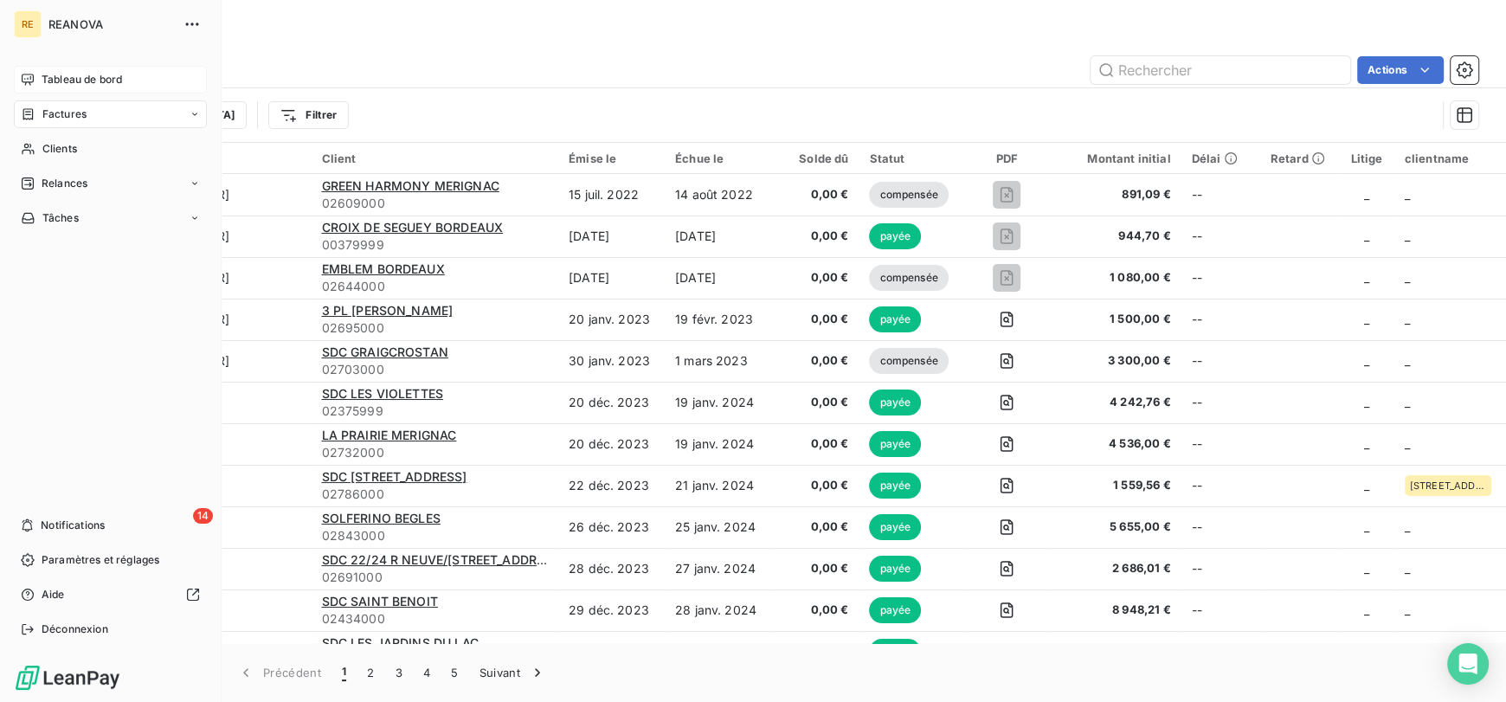
click at [63, 82] on span "Tableau de bord" at bounding box center [82, 80] width 80 height 16
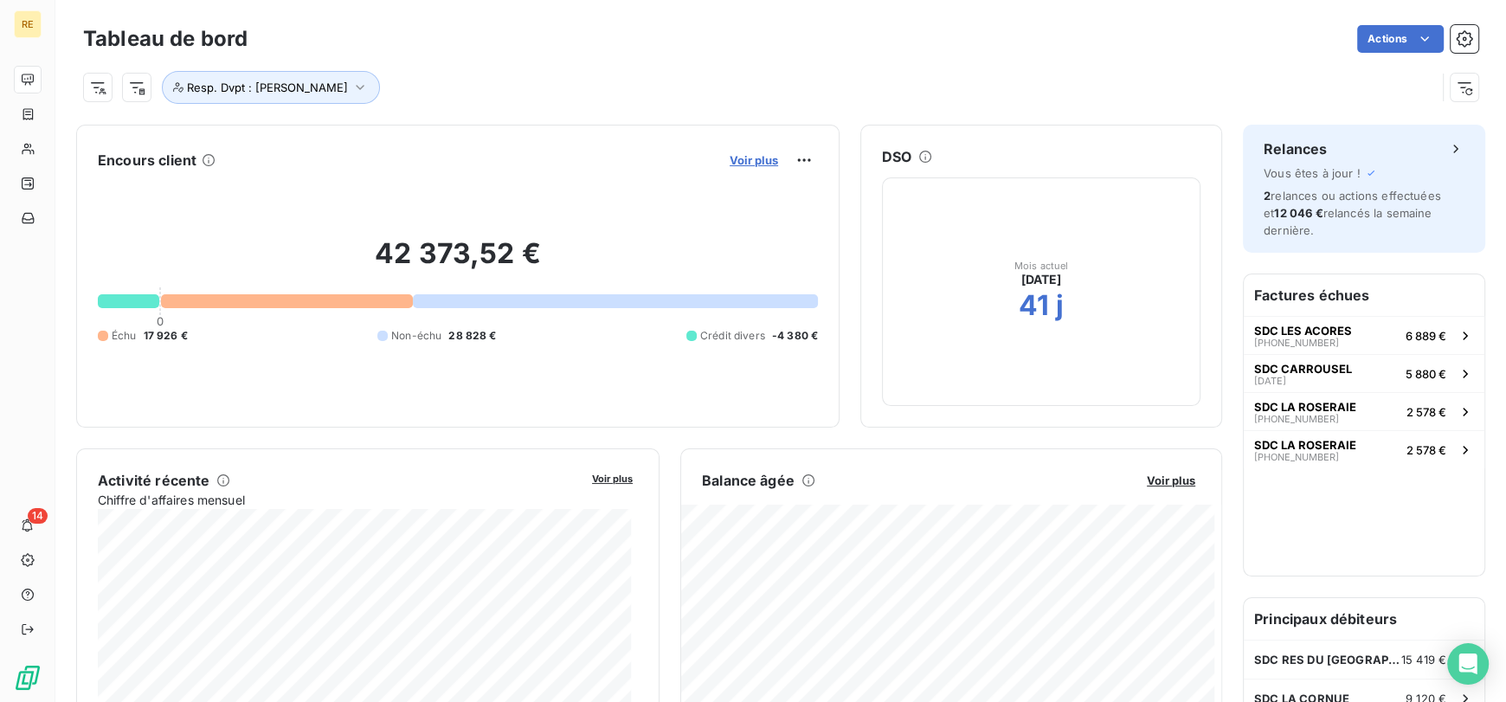
click at [745, 158] on span "Voir plus" at bounding box center [753, 160] width 48 height 14
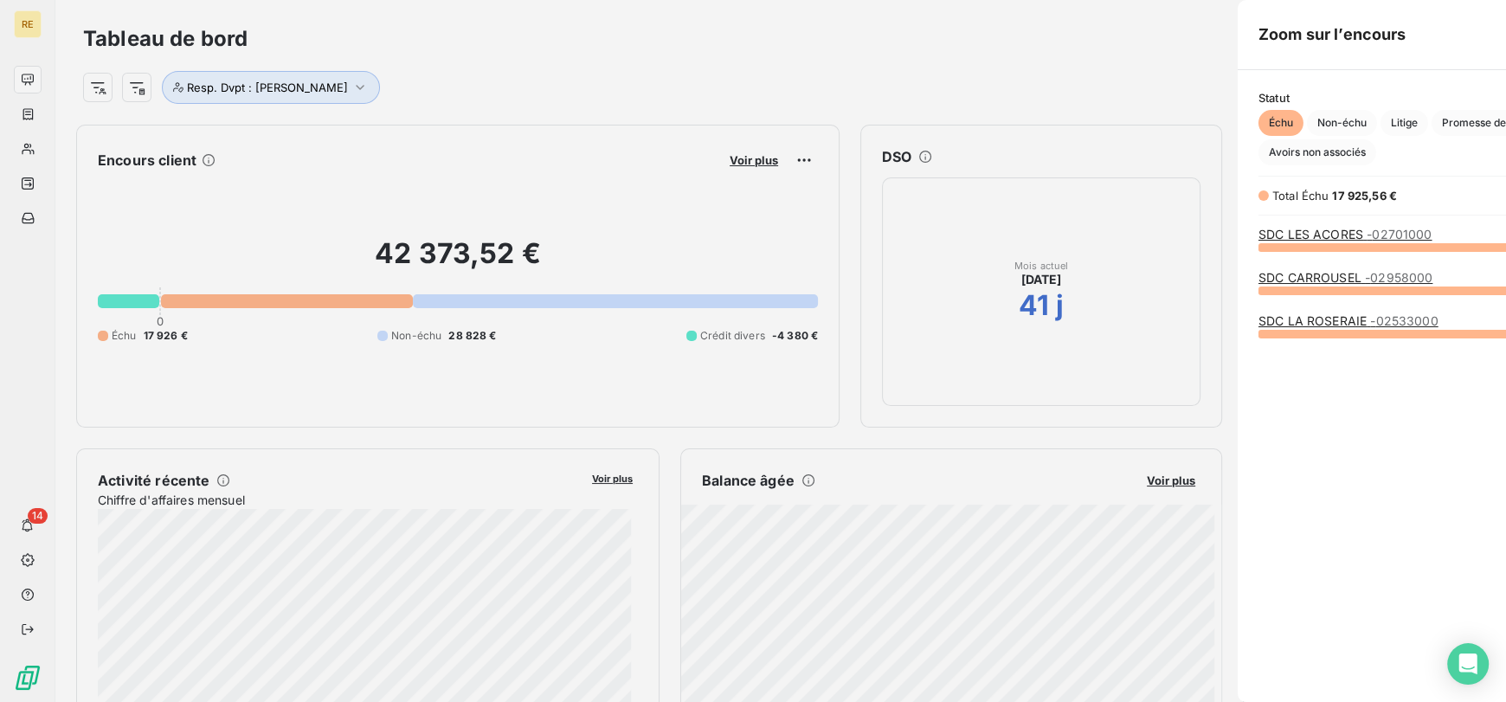
scroll to position [688, 651]
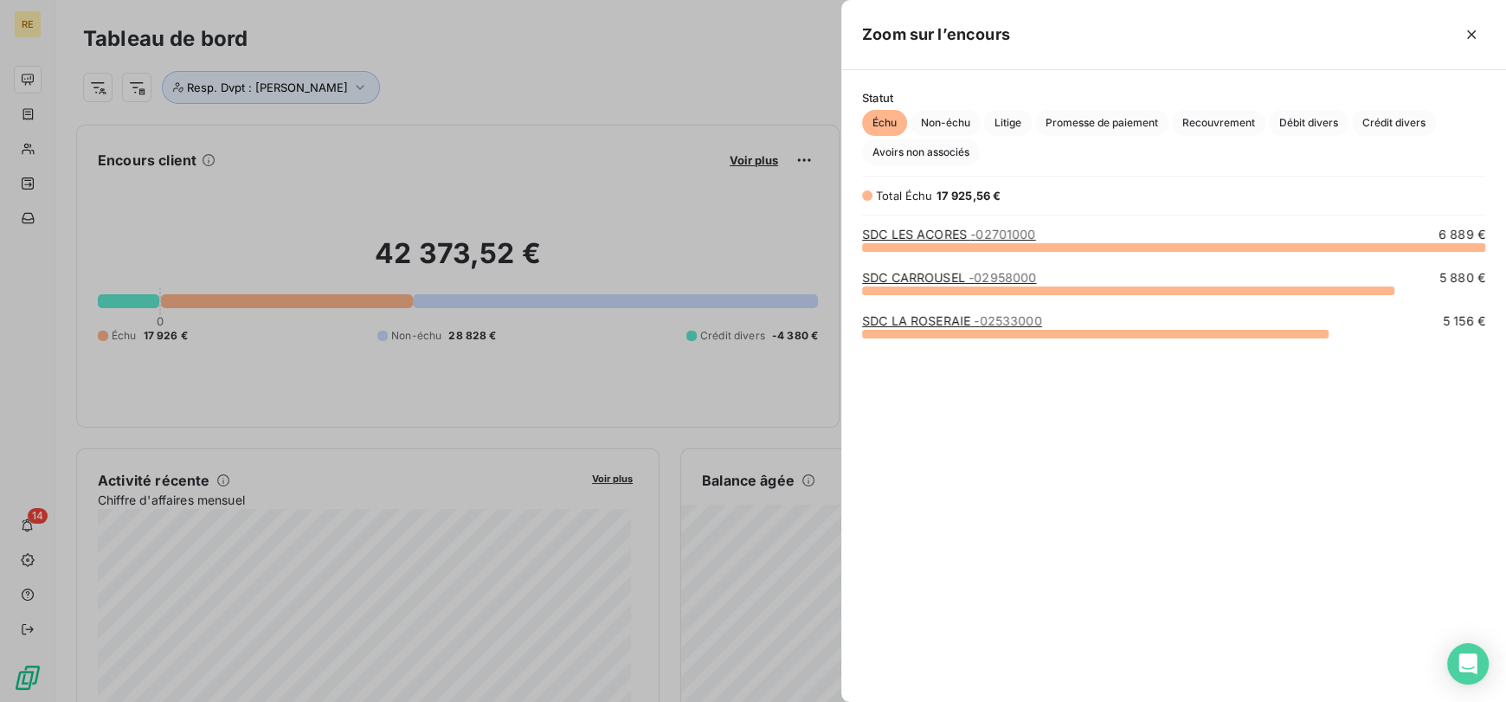
click at [946, 318] on link "SDC LA ROSERAIE - 02533000" at bounding box center [952, 320] width 180 height 15
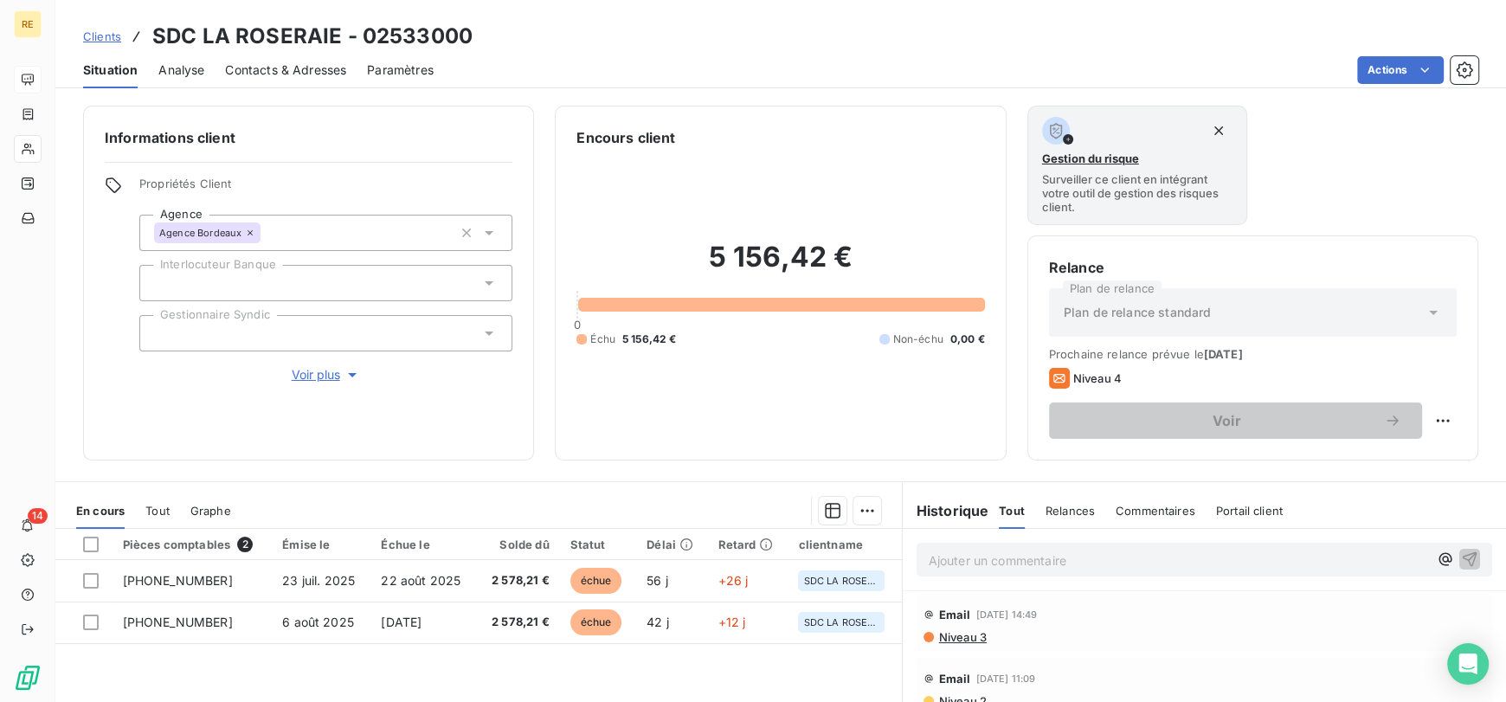
click at [208, 70] on div "Situation Analyse Contacts & Adresses Paramètres Actions" at bounding box center [780, 70] width 1450 height 36
click at [177, 70] on span "Analyse" at bounding box center [181, 69] width 46 height 17
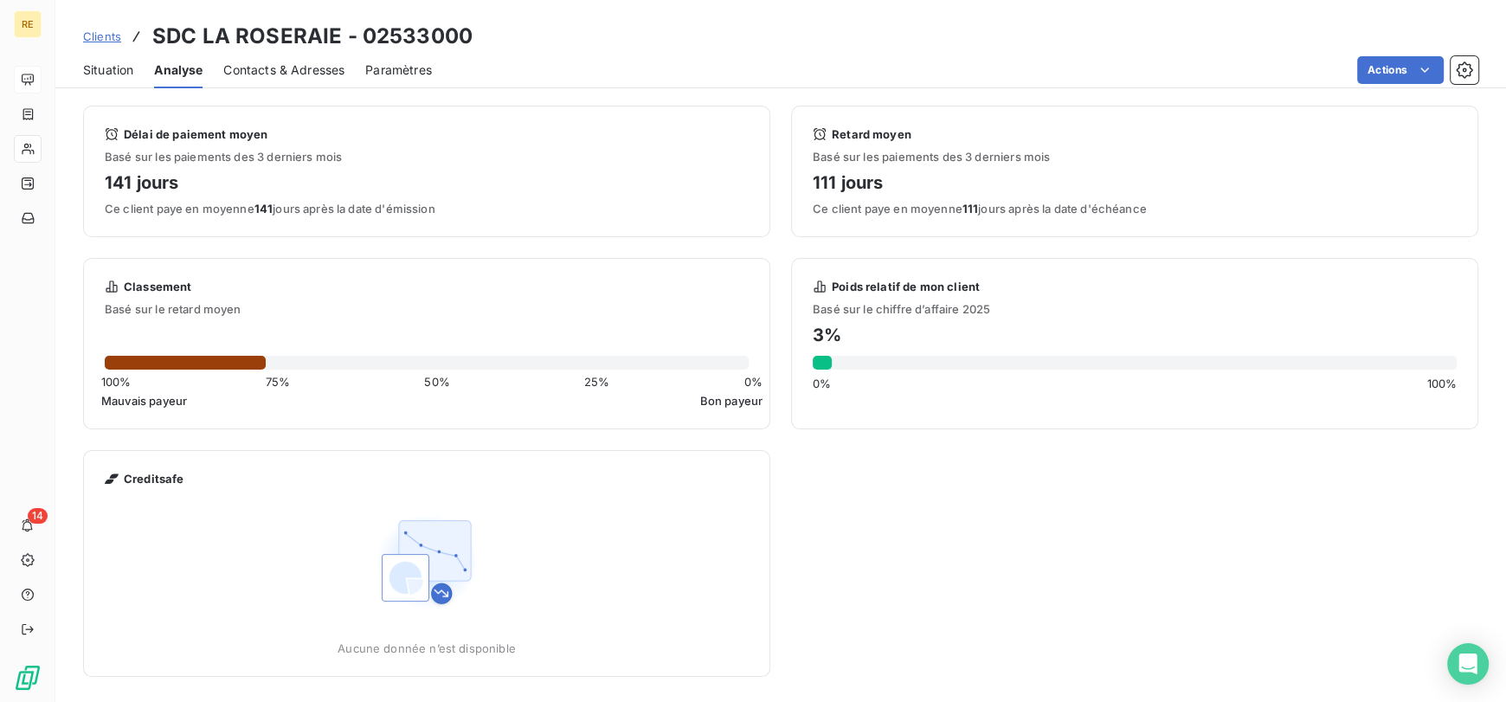
click at [268, 69] on span "Contacts & Adresses" at bounding box center [283, 69] width 121 height 17
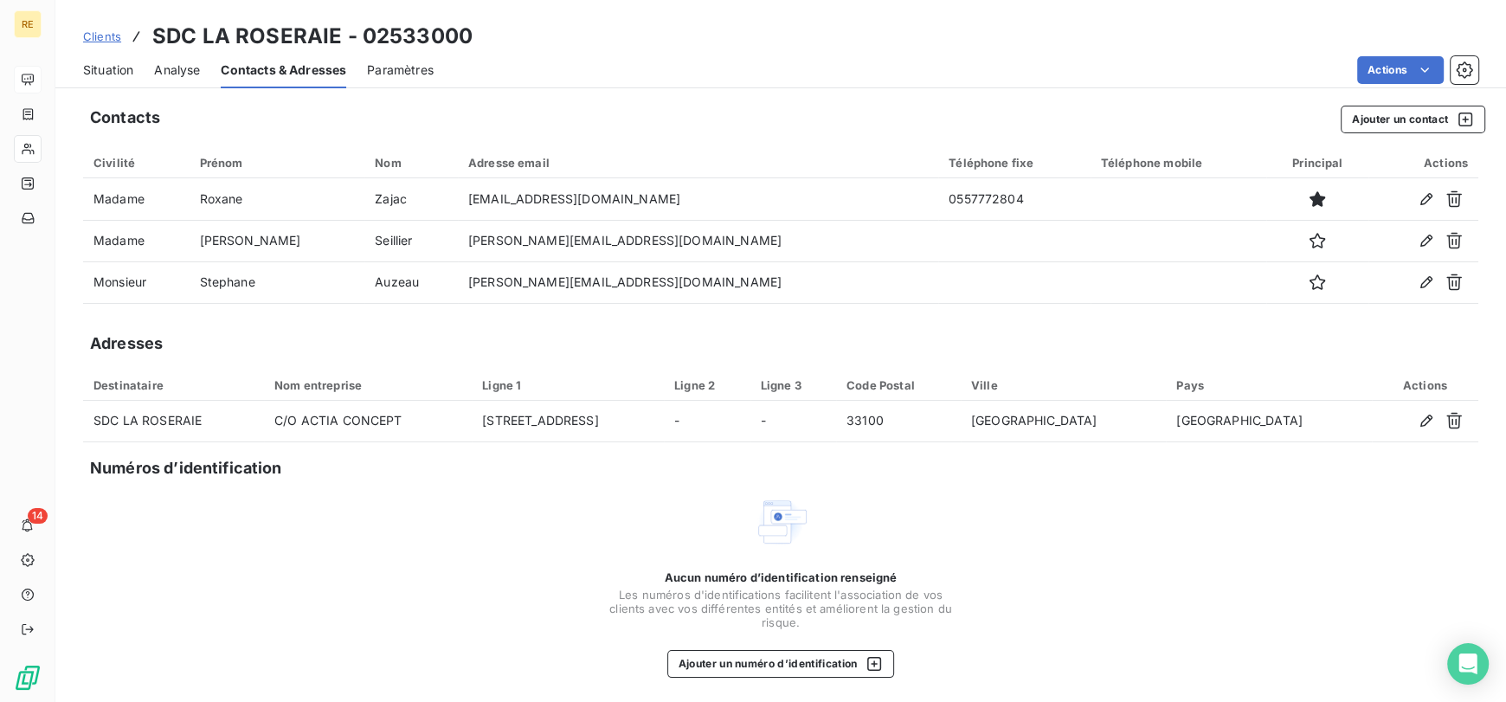
click at [406, 67] on span "Paramètres" at bounding box center [400, 69] width 67 height 17
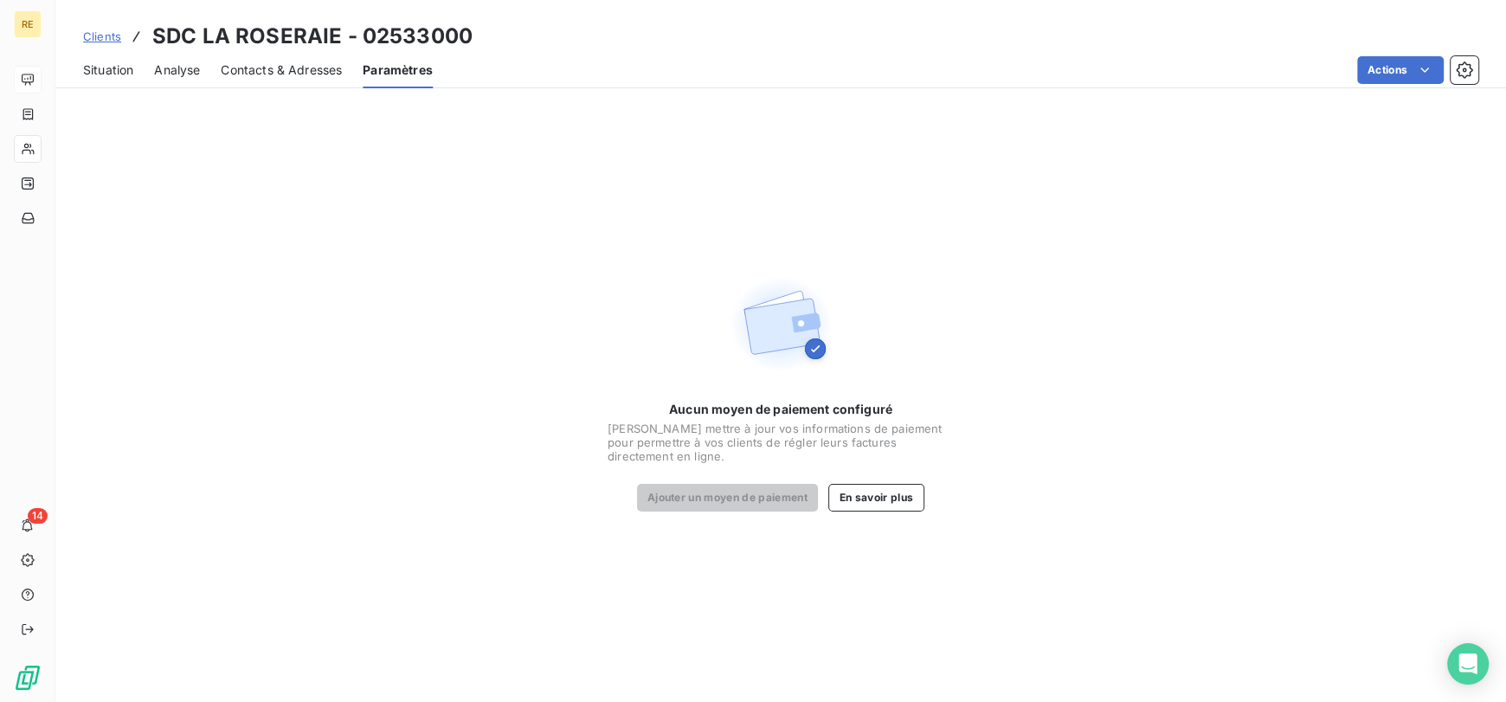
click at [251, 68] on span "Contacts & Adresses" at bounding box center [281, 69] width 121 height 17
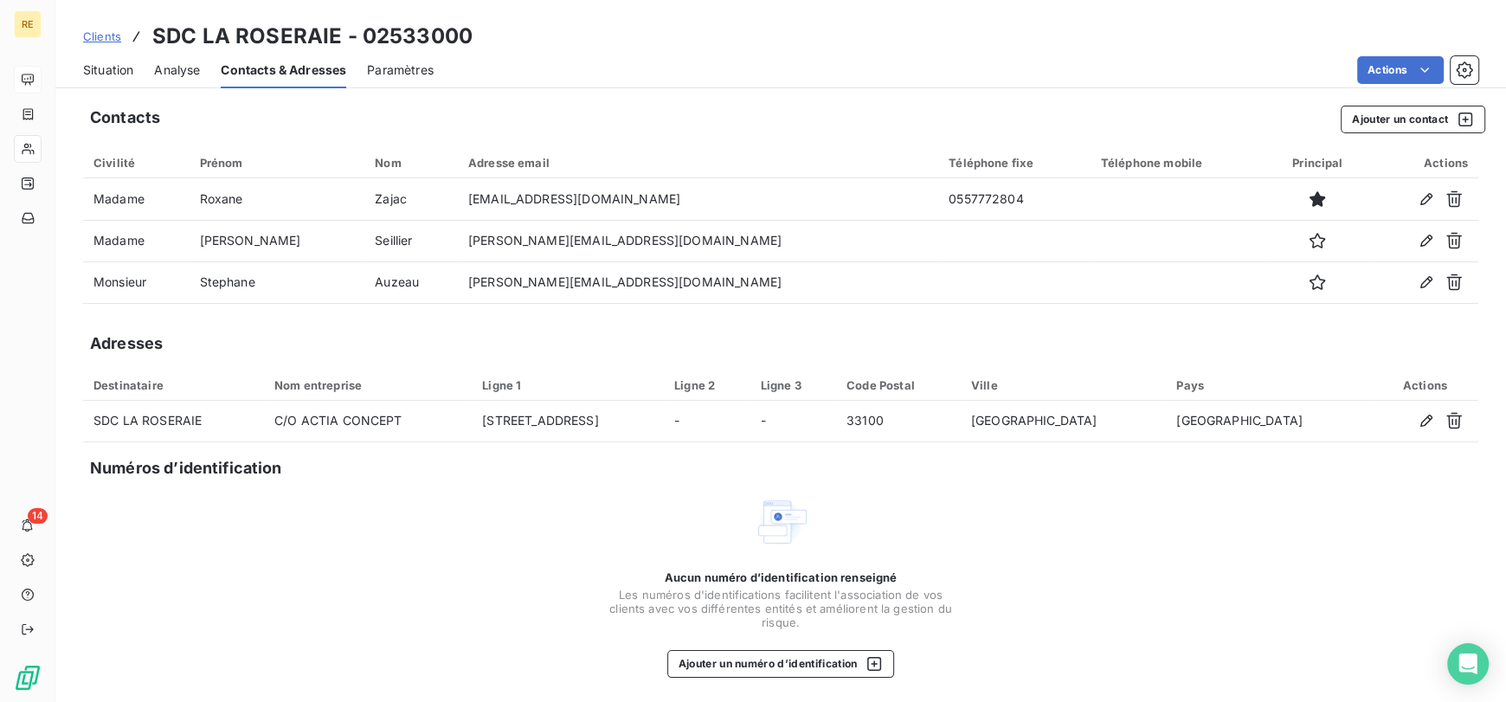
click at [174, 66] on span "Analyse" at bounding box center [177, 69] width 46 height 17
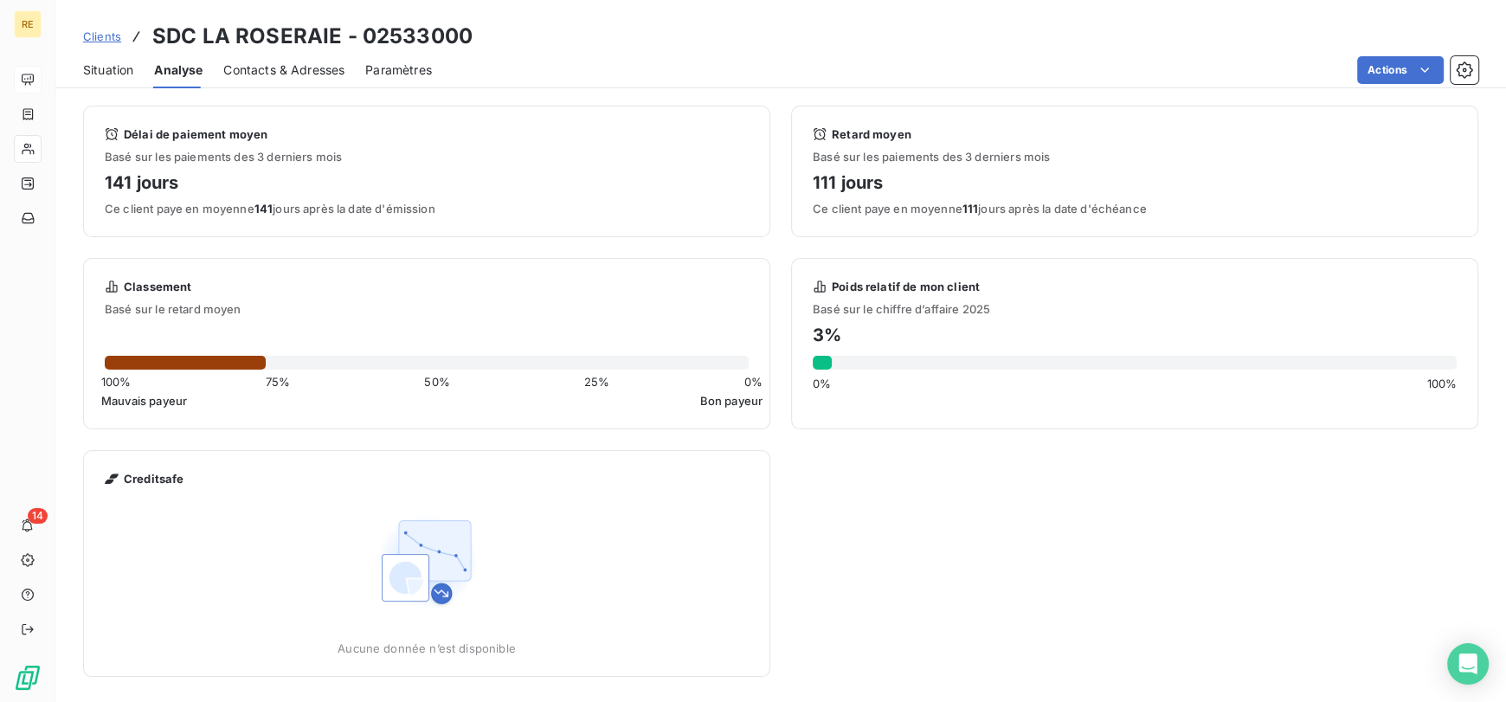
click at [133, 65] on span "Situation" at bounding box center [108, 69] width 50 height 17
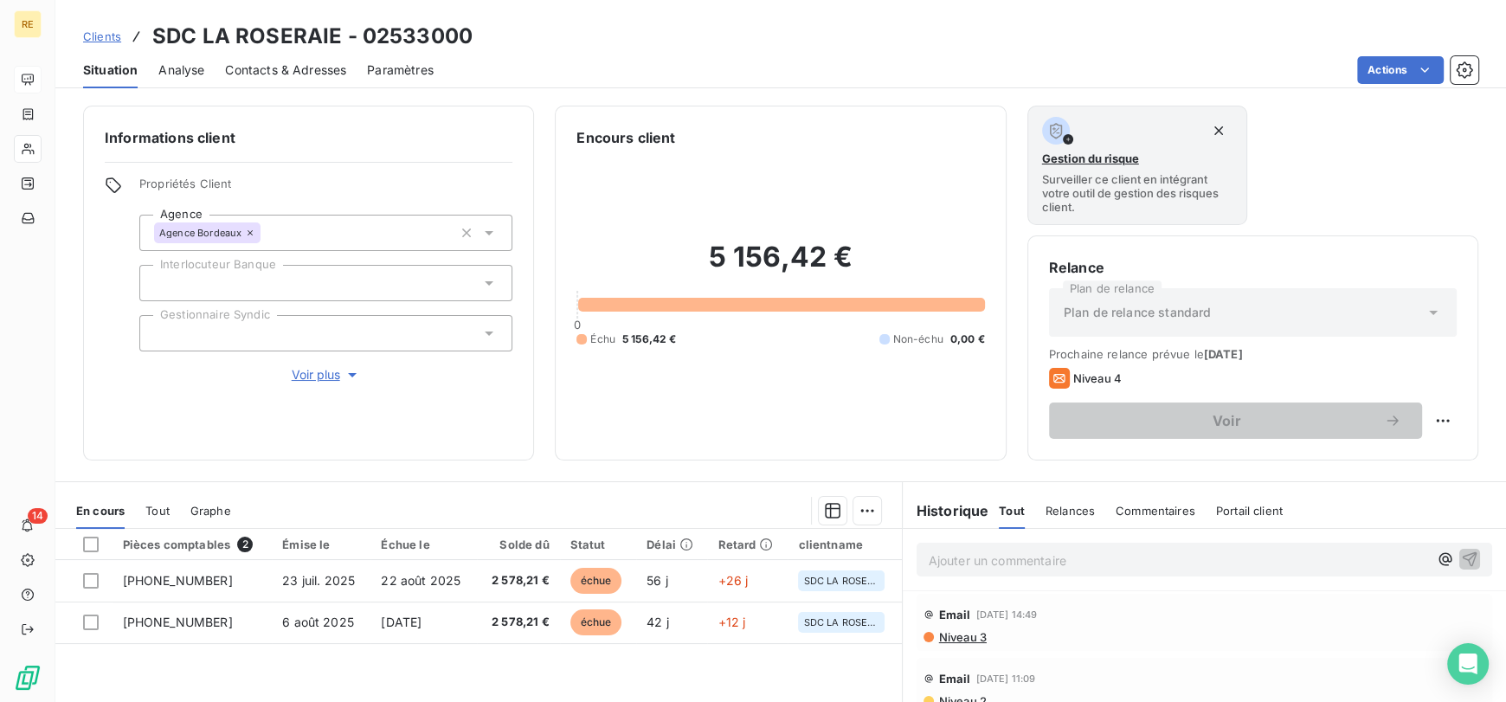
click at [327, 376] on span "Voir plus" at bounding box center [326, 374] width 69 height 17
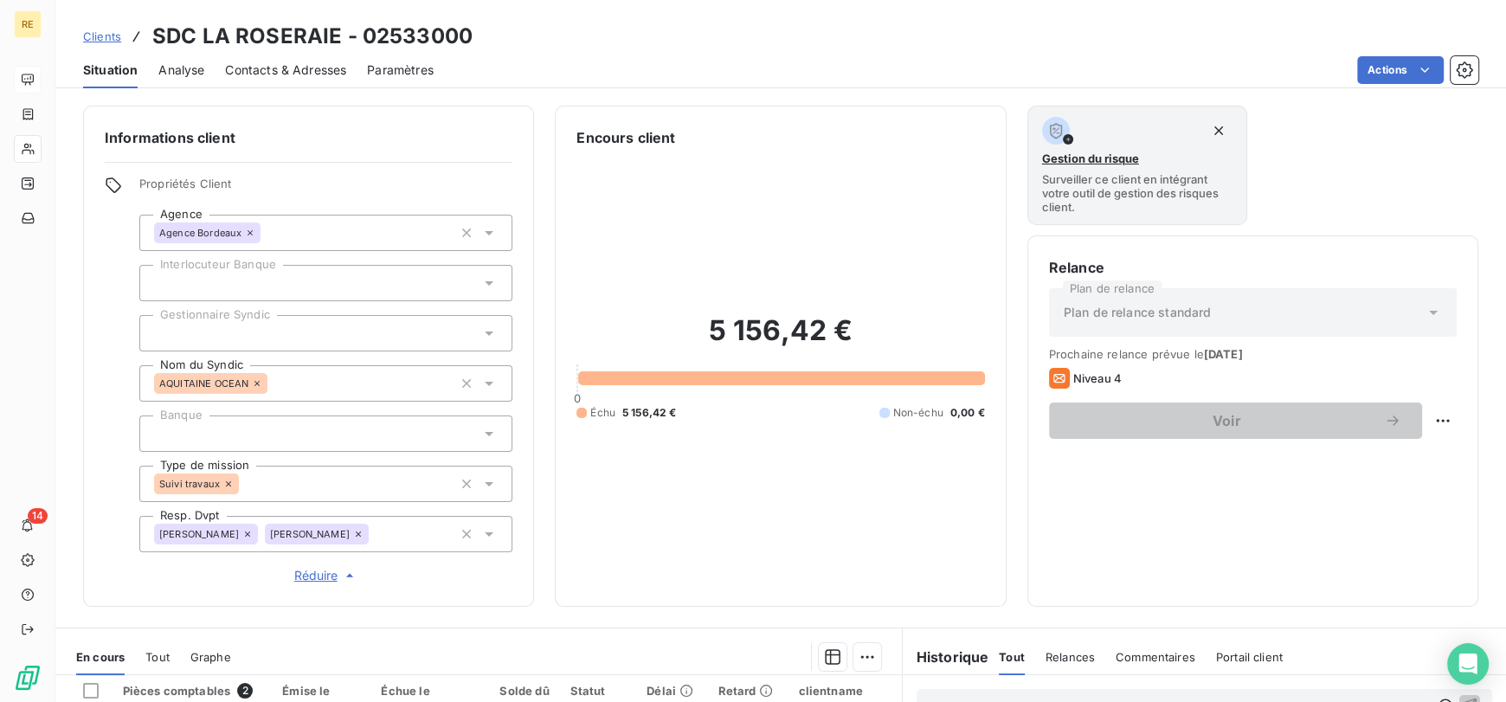
click at [253, 534] on icon at bounding box center [247, 534] width 10 height 10
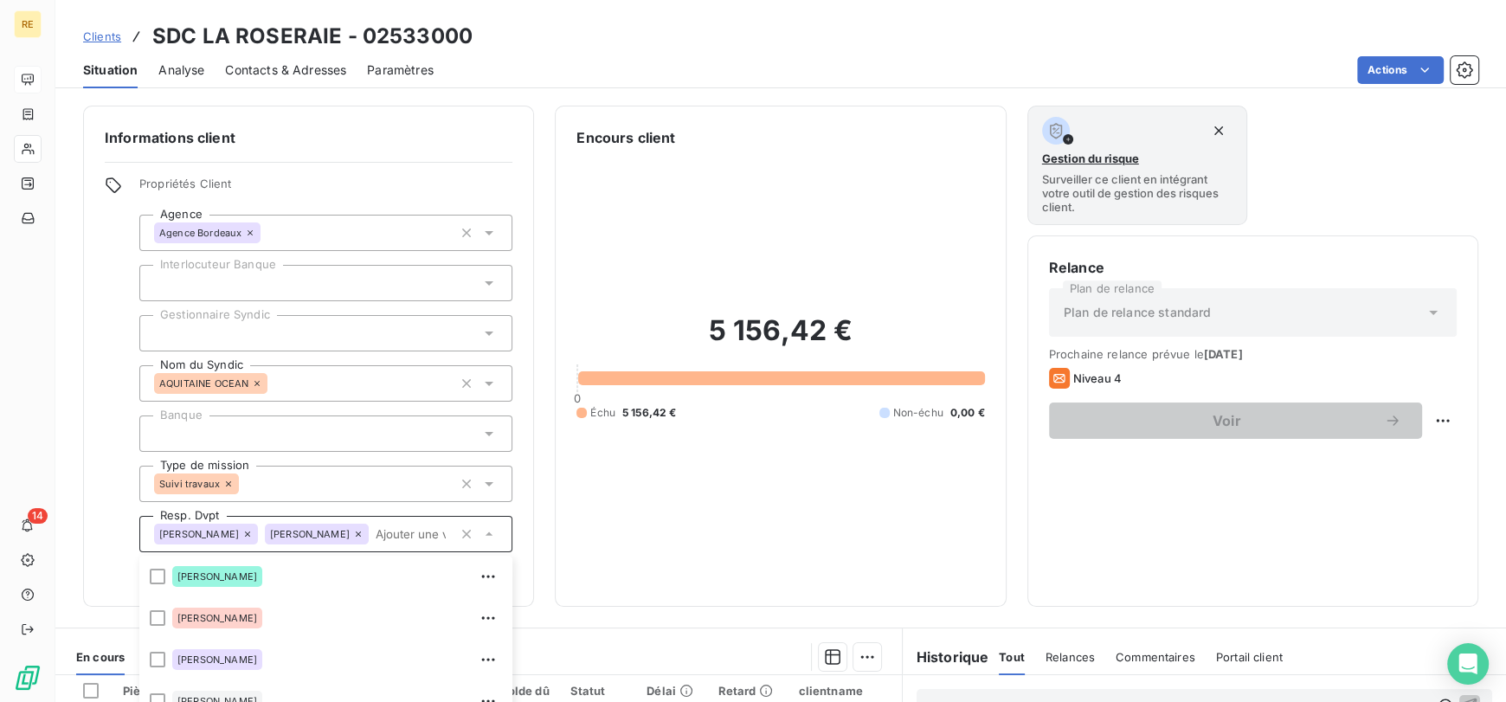
scroll to position [103, 0]
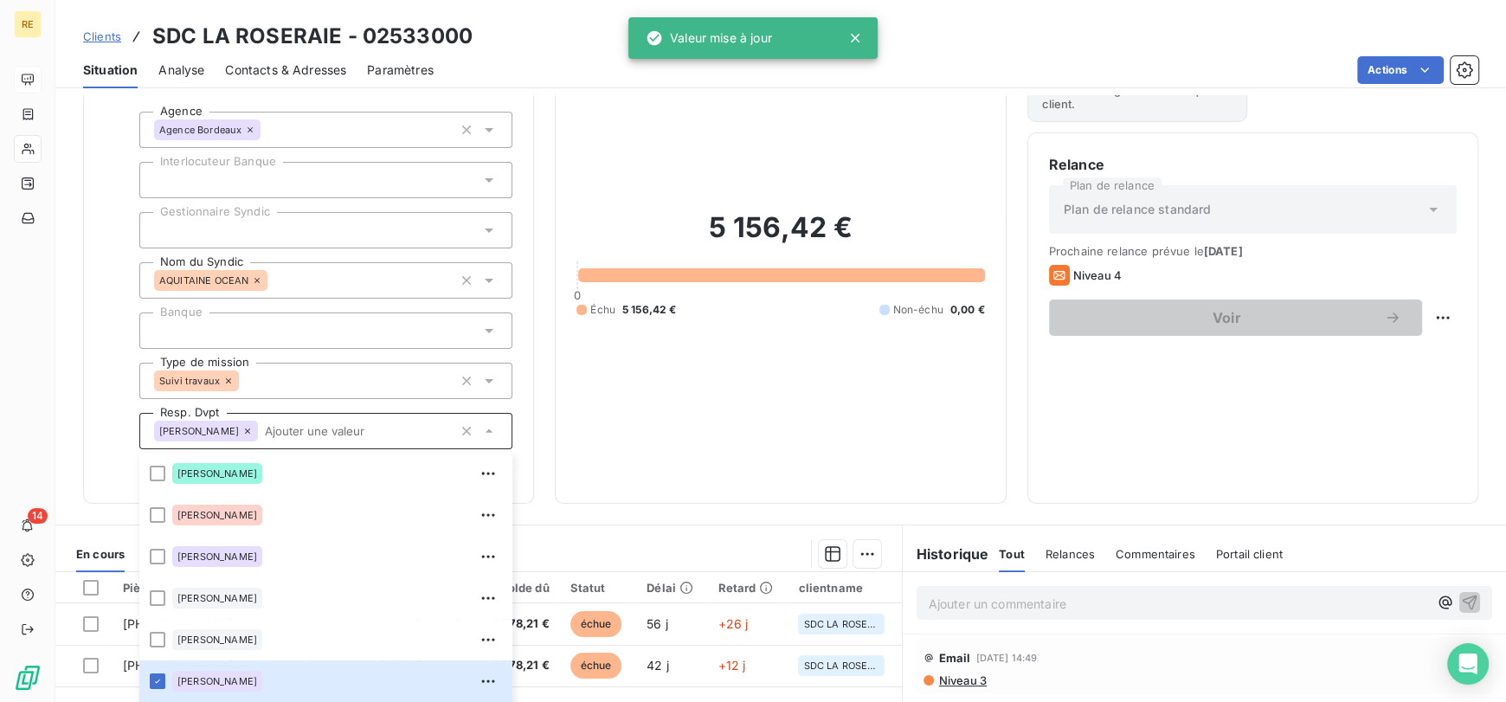
click at [246, 434] on icon at bounding box center [247, 431] width 10 height 10
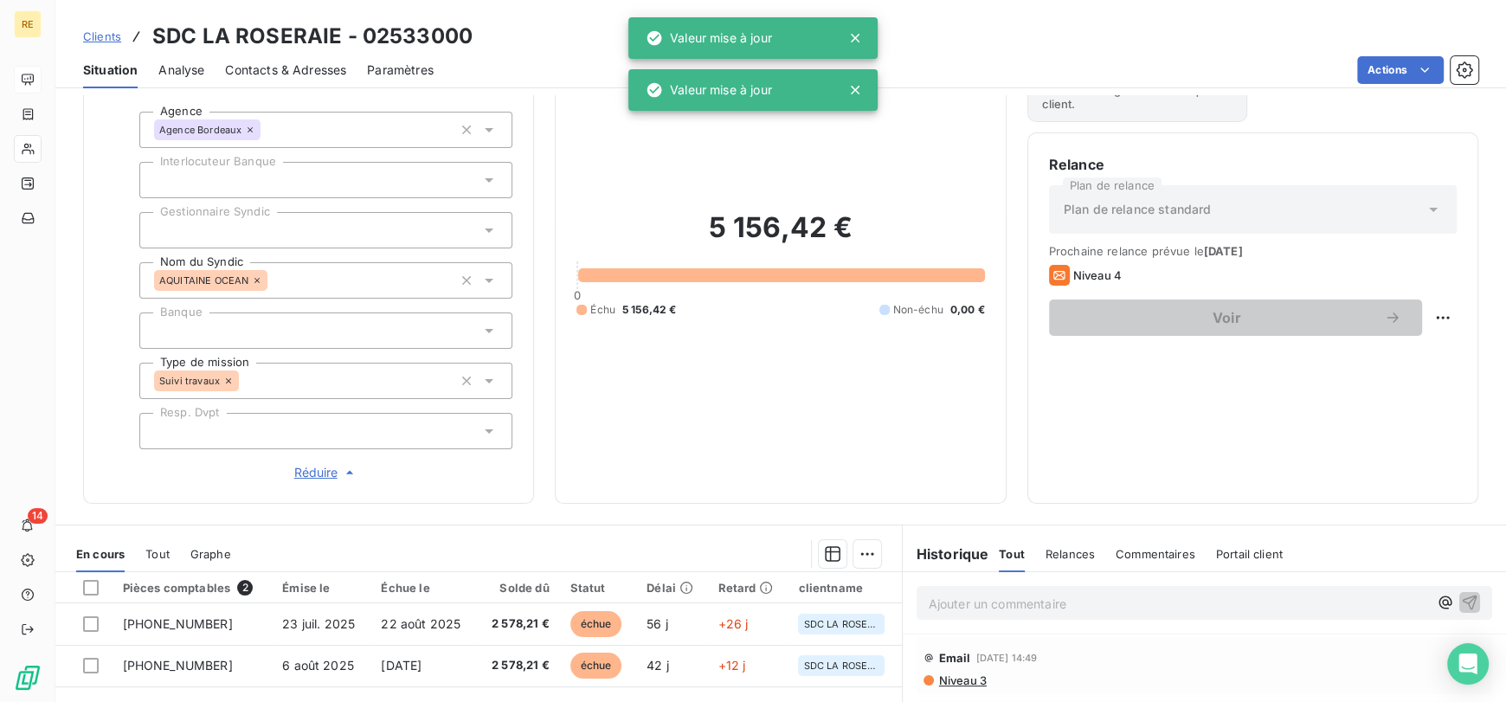
click at [252, 431] on div at bounding box center [325, 431] width 373 height 36
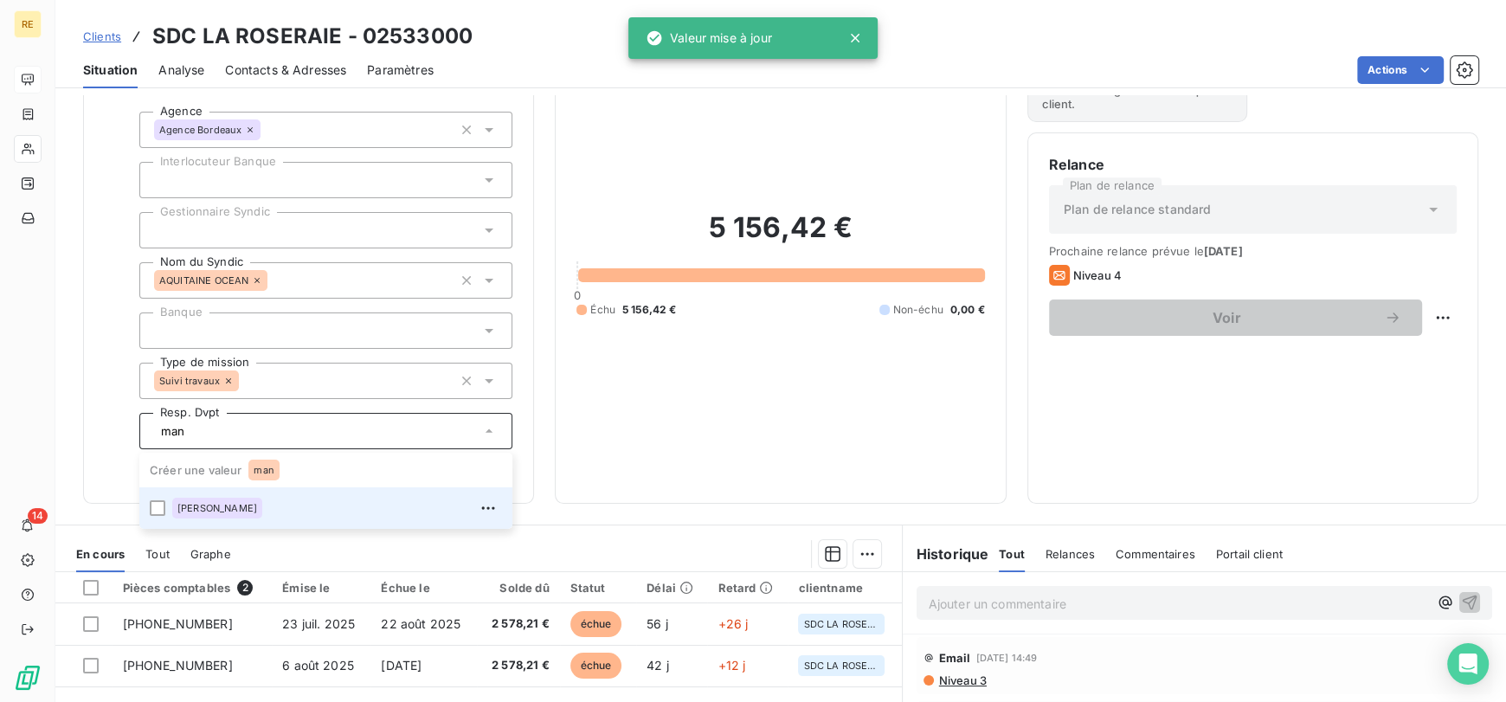
click at [229, 503] on span "[PERSON_NAME]" at bounding box center [217, 508] width 80 height 10
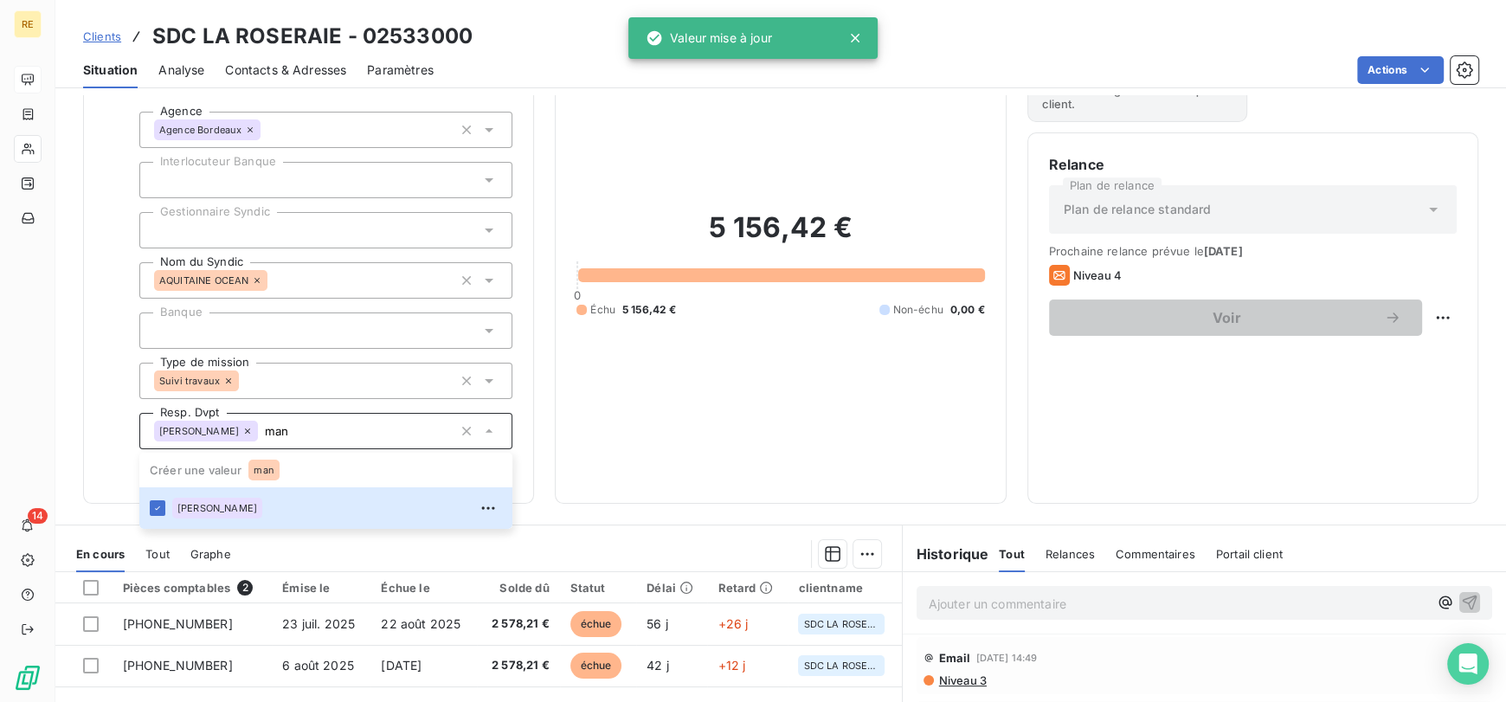
type input "man"
click at [537, 464] on div "Informations client Propriétés Client Agence Agence Bordeaux Interlocuteur Banq…" at bounding box center [780, 253] width 1450 height 501
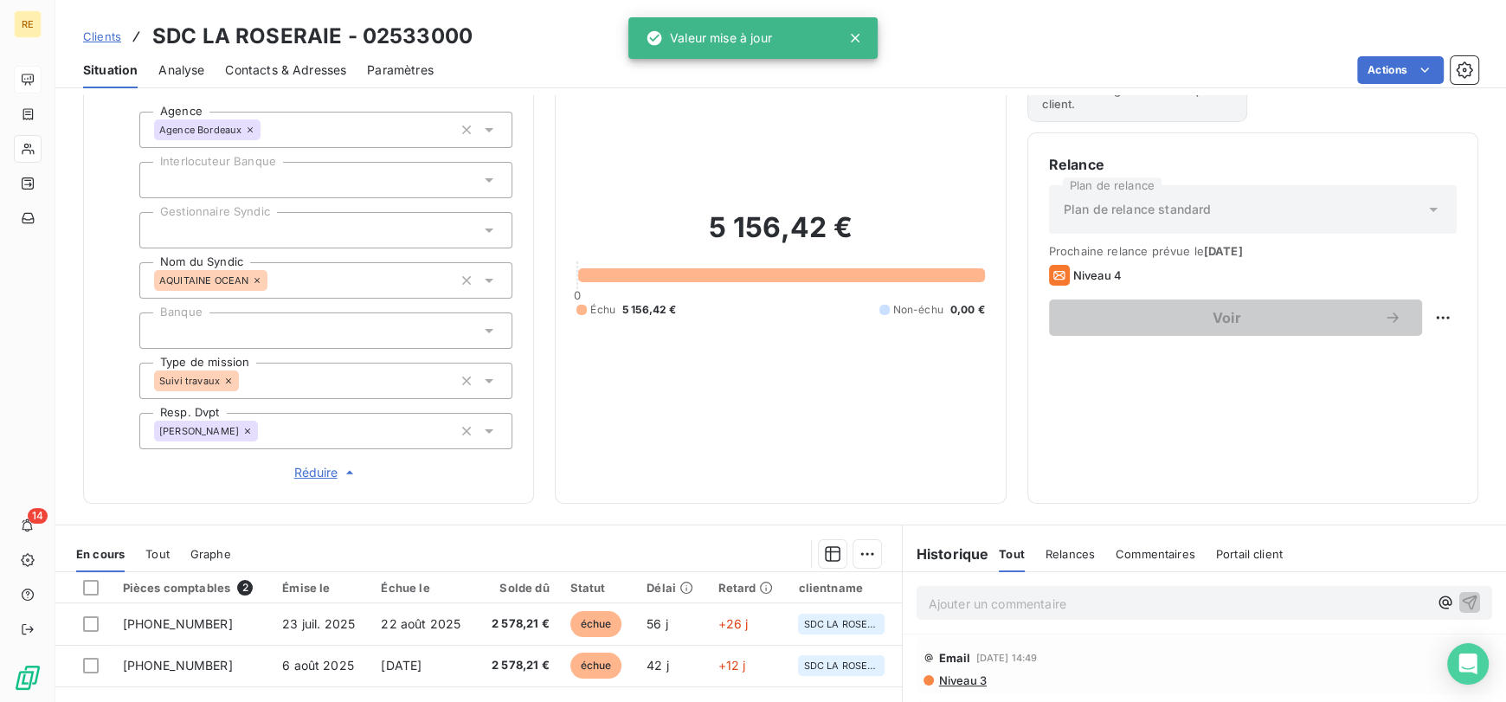
click at [113, 36] on span "Clients" at bounding box center [102, 36] width 38 height 14
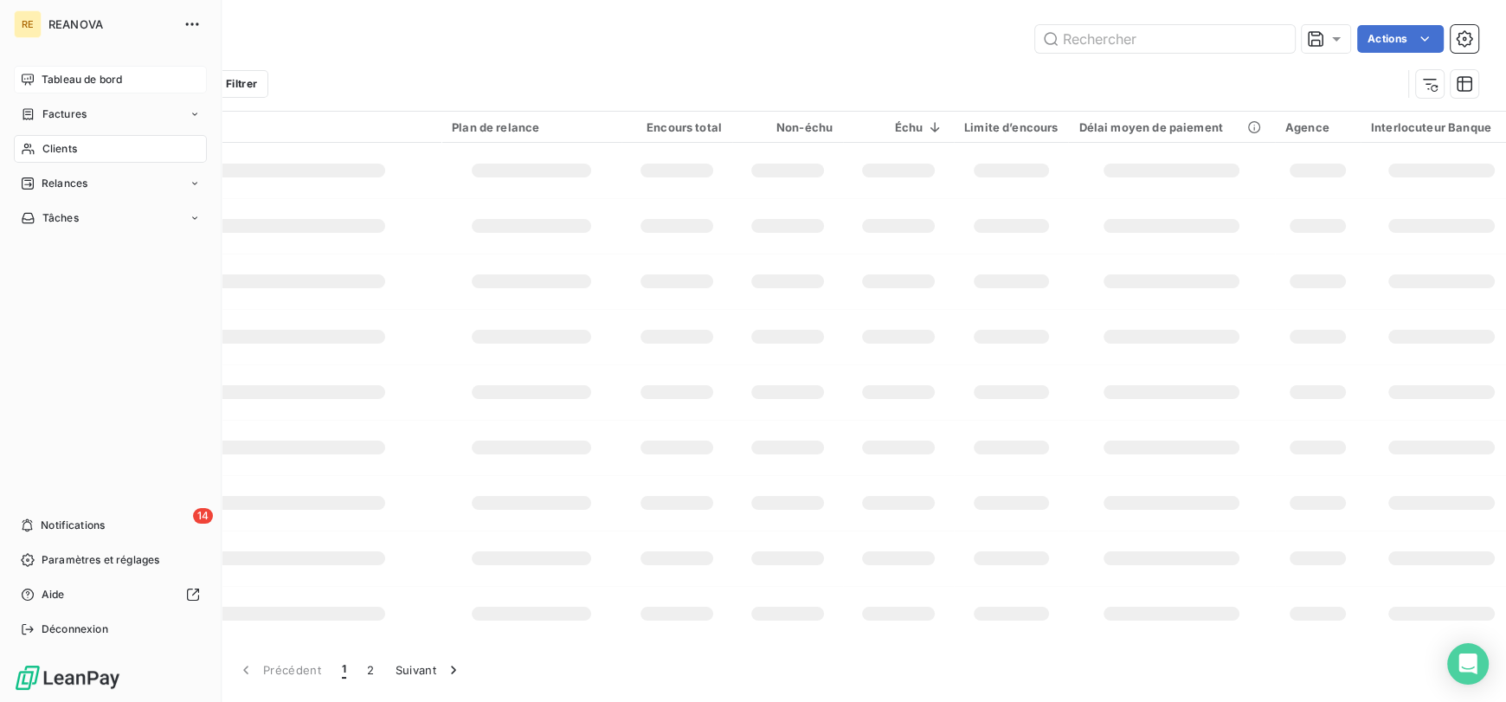
click at [24, 83] on icon at bounding box center [28, 80] width 14 height 14
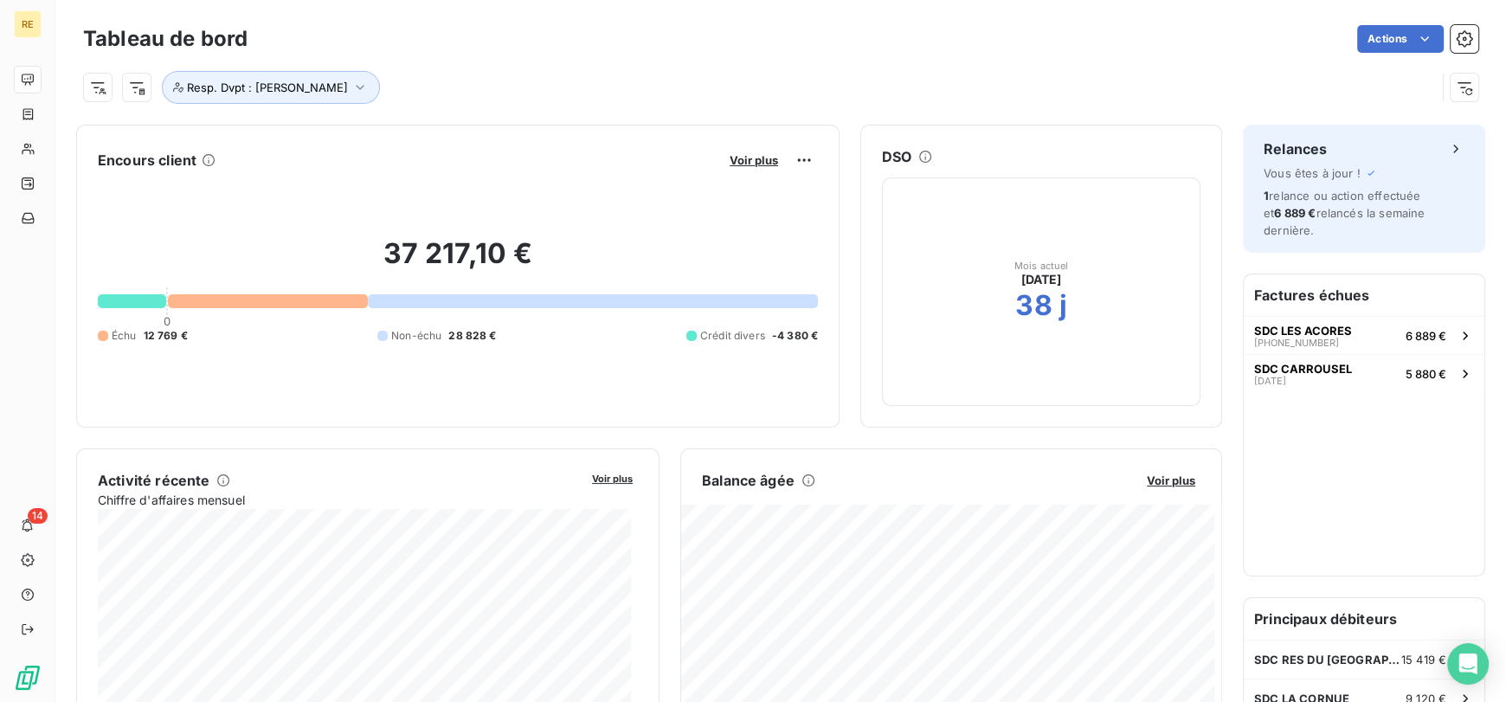
click at [562, 72] on div "Resp. Dvpt : [PERSON_NAME]" at bounding box center [759, 87] width 1352 height 33
click at [729, 158] on span "Voir plus" at bounding box center [753, 160] width 48 height 14
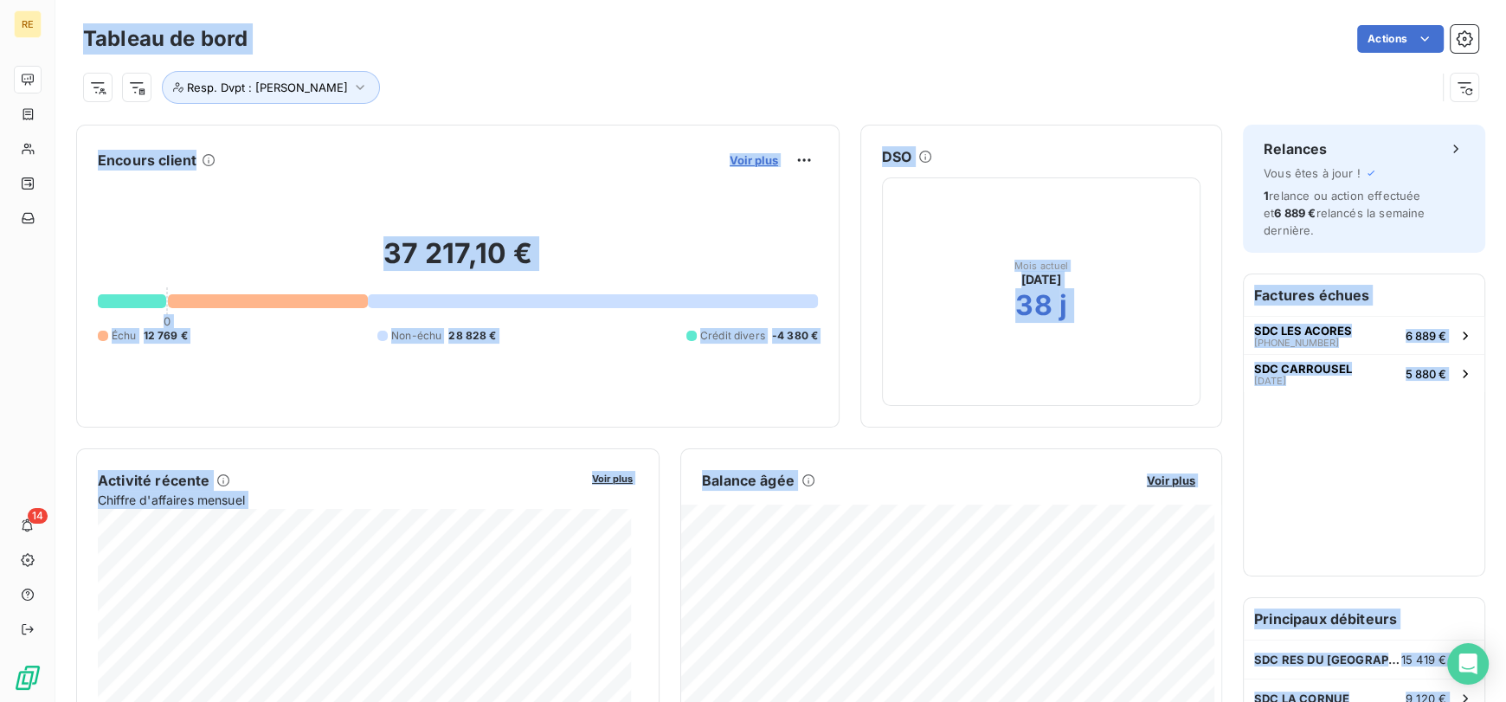
click at [753, 163] on span "Voir plus" at bounding box center [753, 160] width 48 height 14
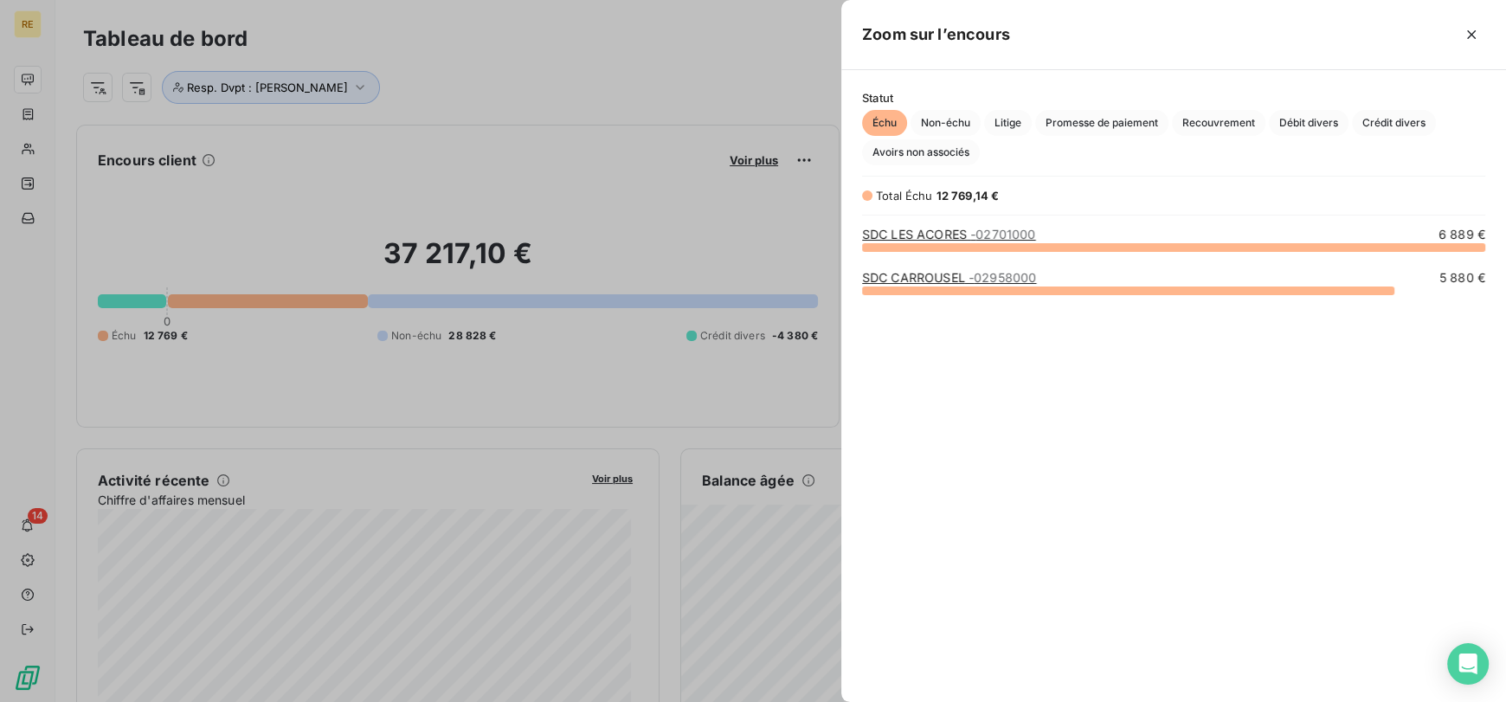
click at [720, 76] on div at bounding box center [753, 351] width 1506 height 702
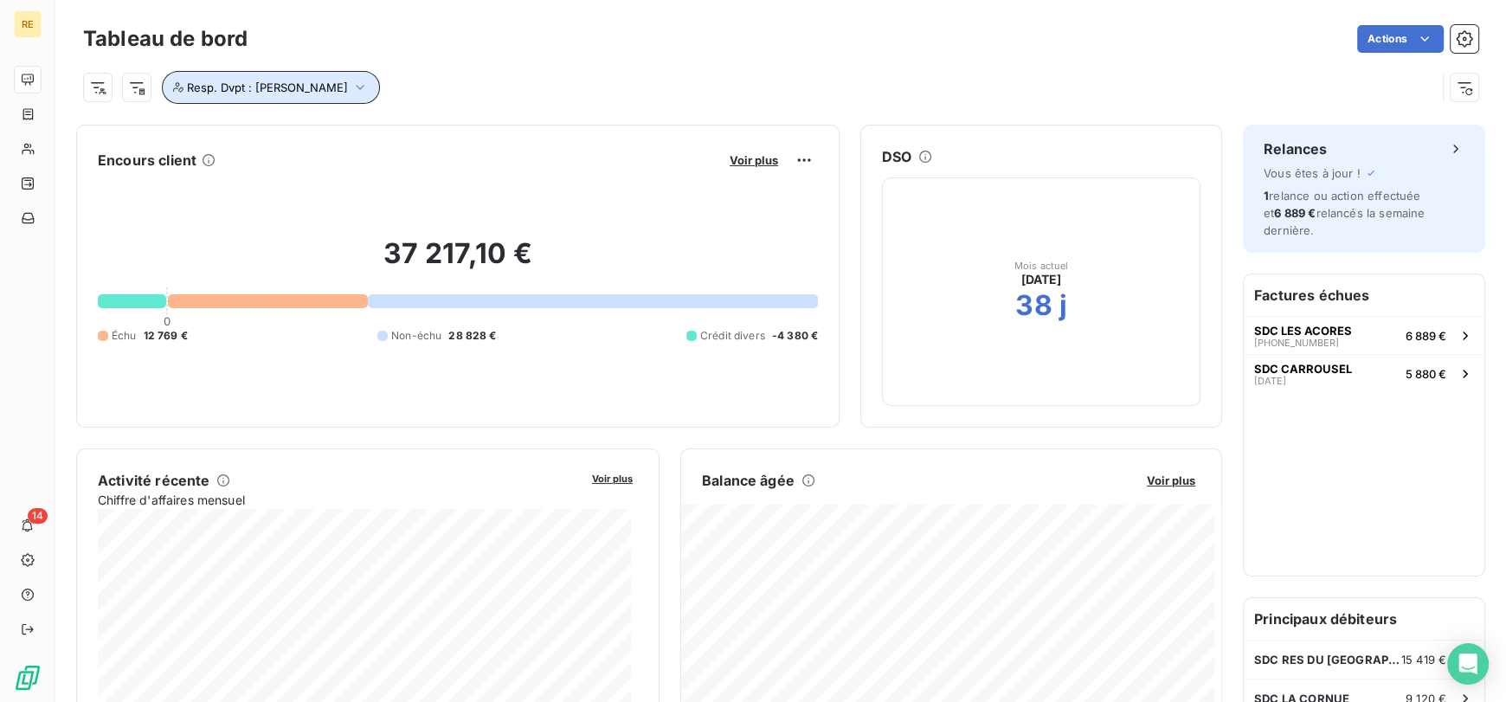
click at [317, 83] on span "Resp. Dvpt : [PERSON_NAME]" at bounding box center [267, 87] width 161 height 14
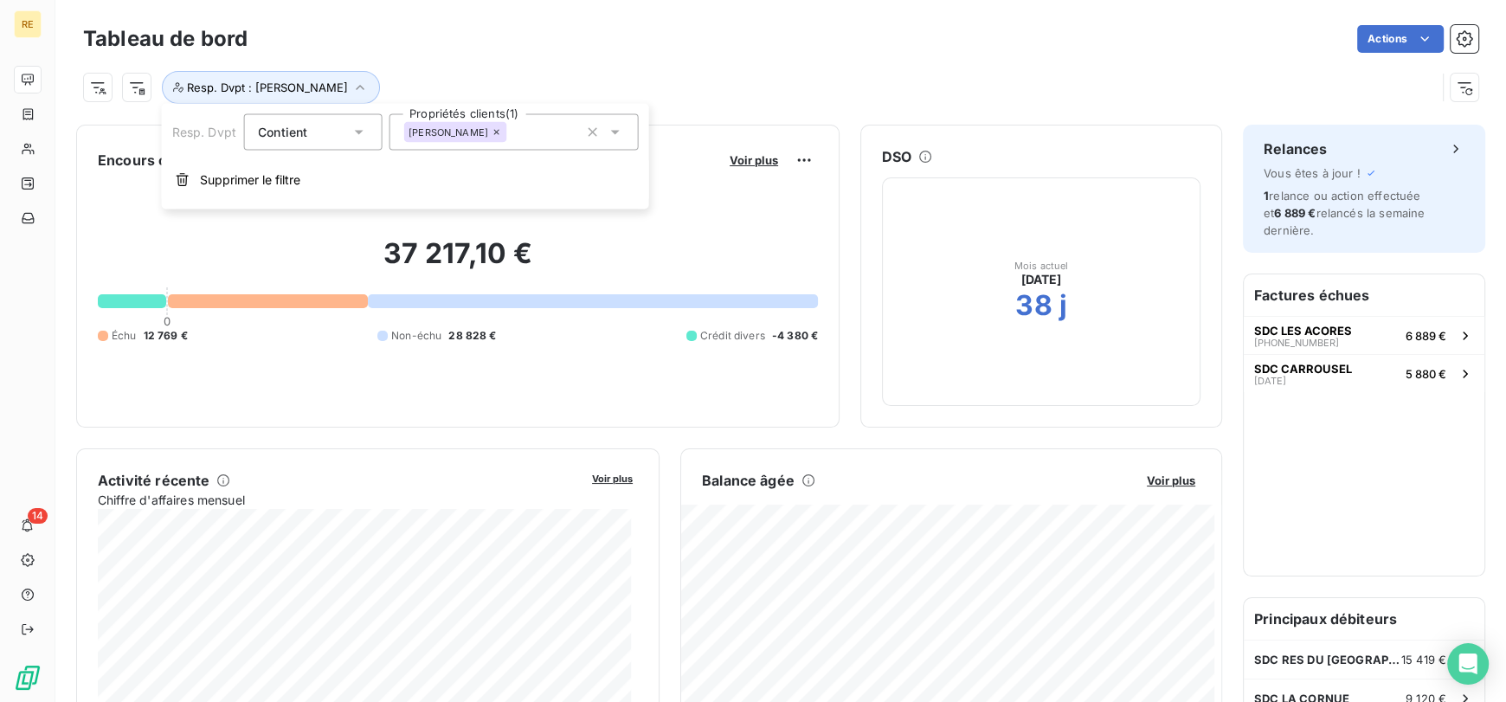
click at [466, 144] on div "[PERSON_NAME]" at bounding box center [513, 132] width 249 height 36
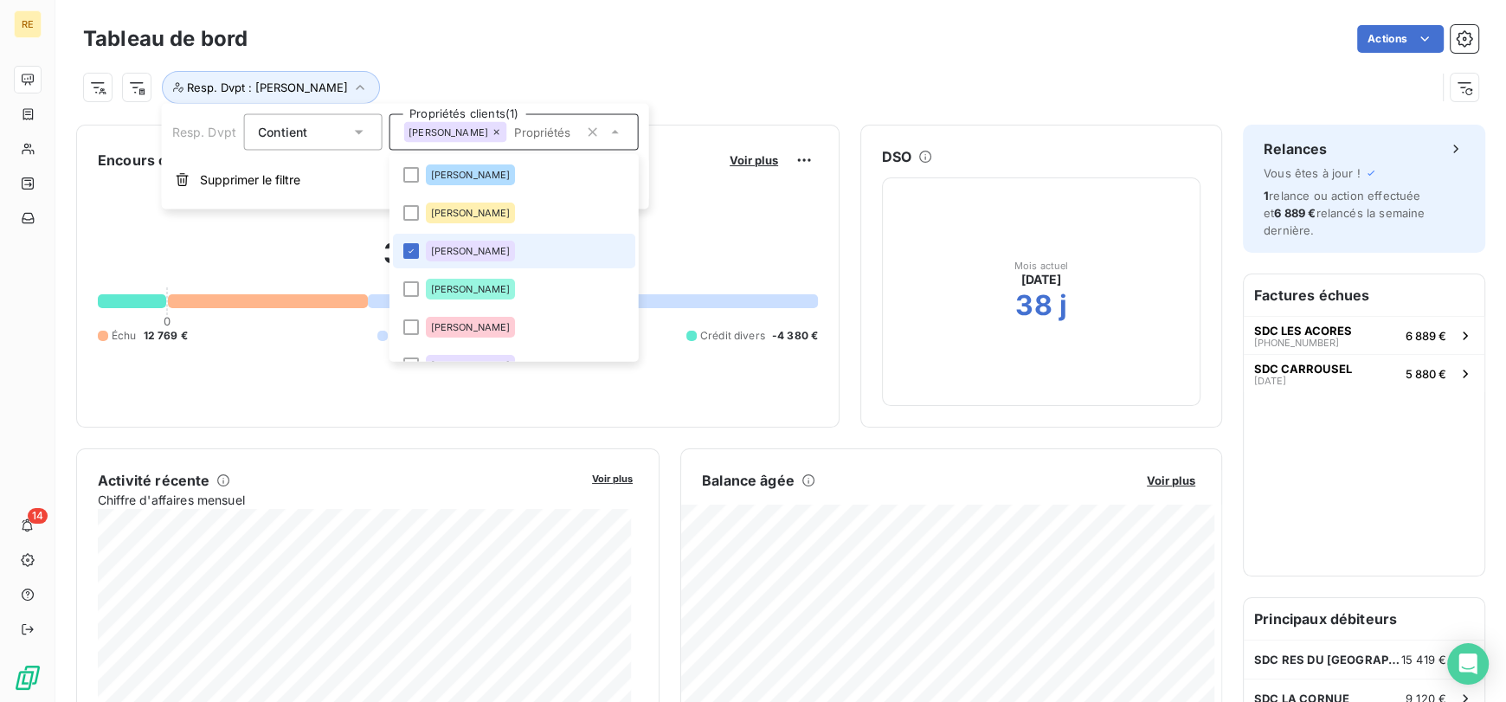
click at [472, 247] on span "[PERSON_NAME]" at bounding box center [470, 251] width 80 height 10
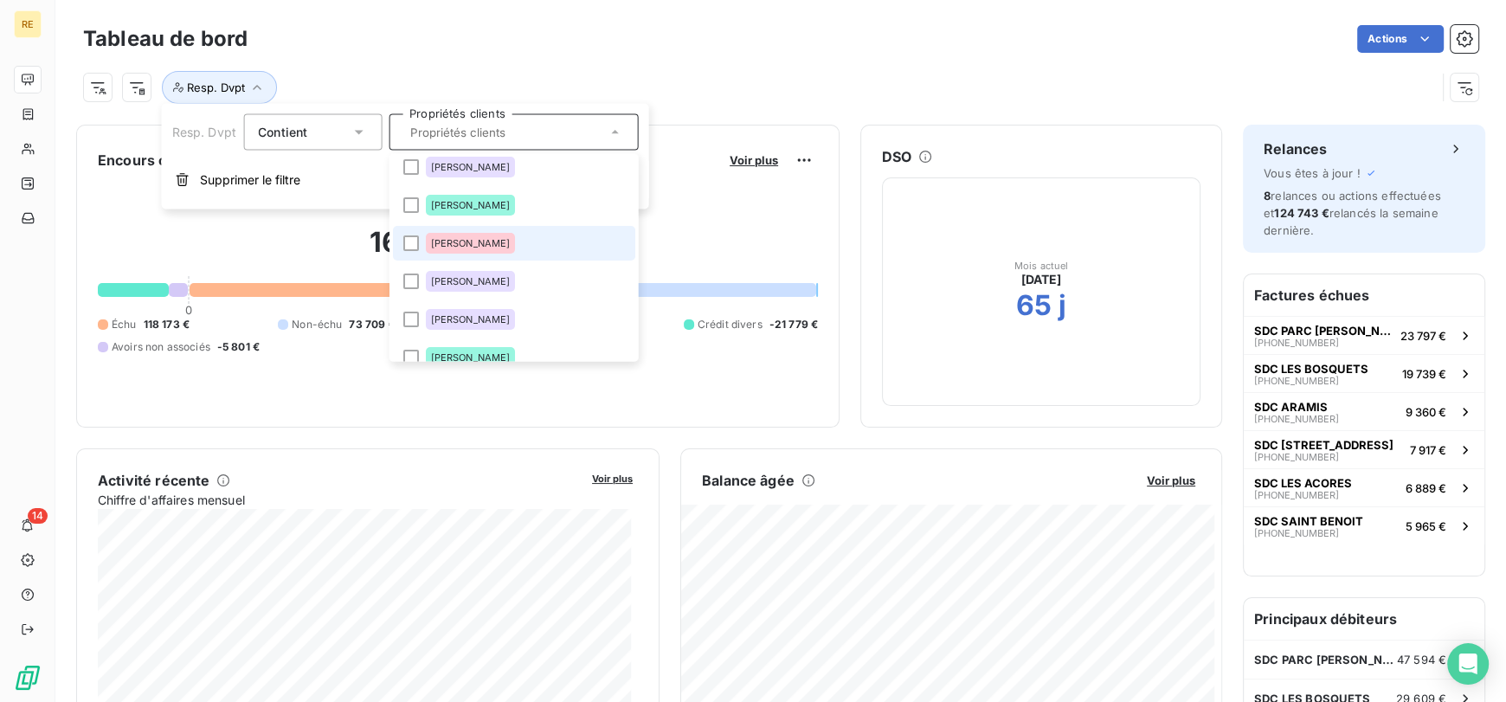
scroll to position [215, 0]
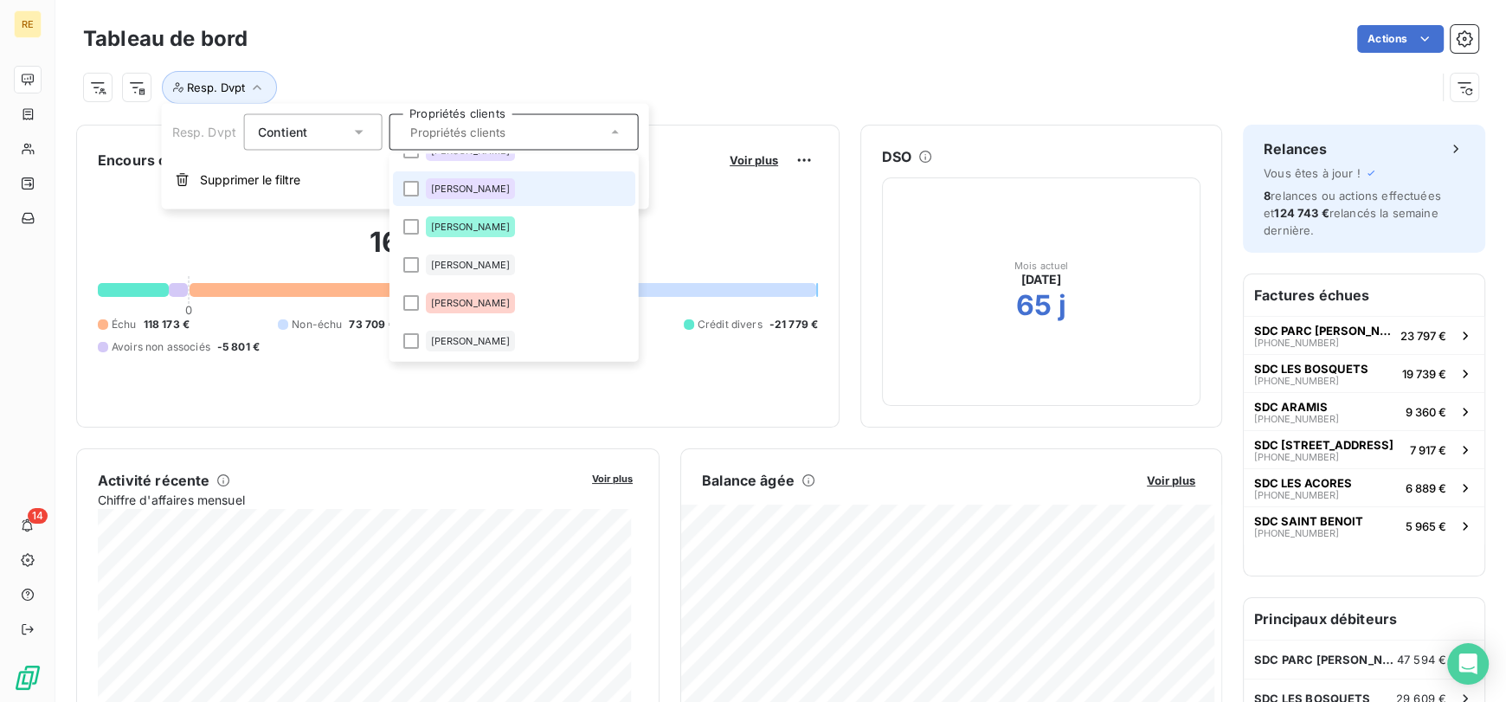
click at [493, 193] on span "[PERSON_NAME]" at bounding box center [470, 188] width 80 height 10
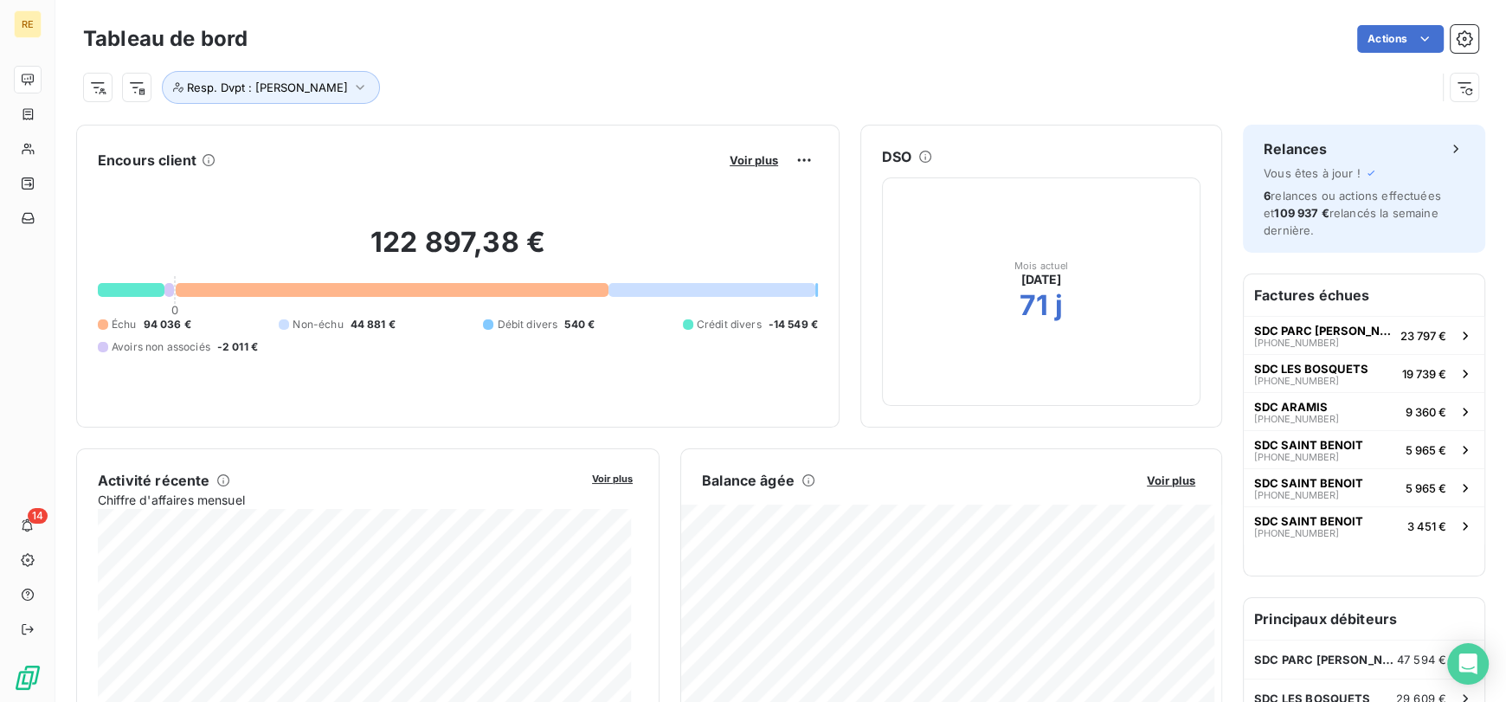
click at [436, 53] on div "Tableau de bord Actions" at bounding box center [780, 39] width 1395 height 36
click at [749, 161] on span "Voir plus" at bounding box center [753, 160] width 48 height 14
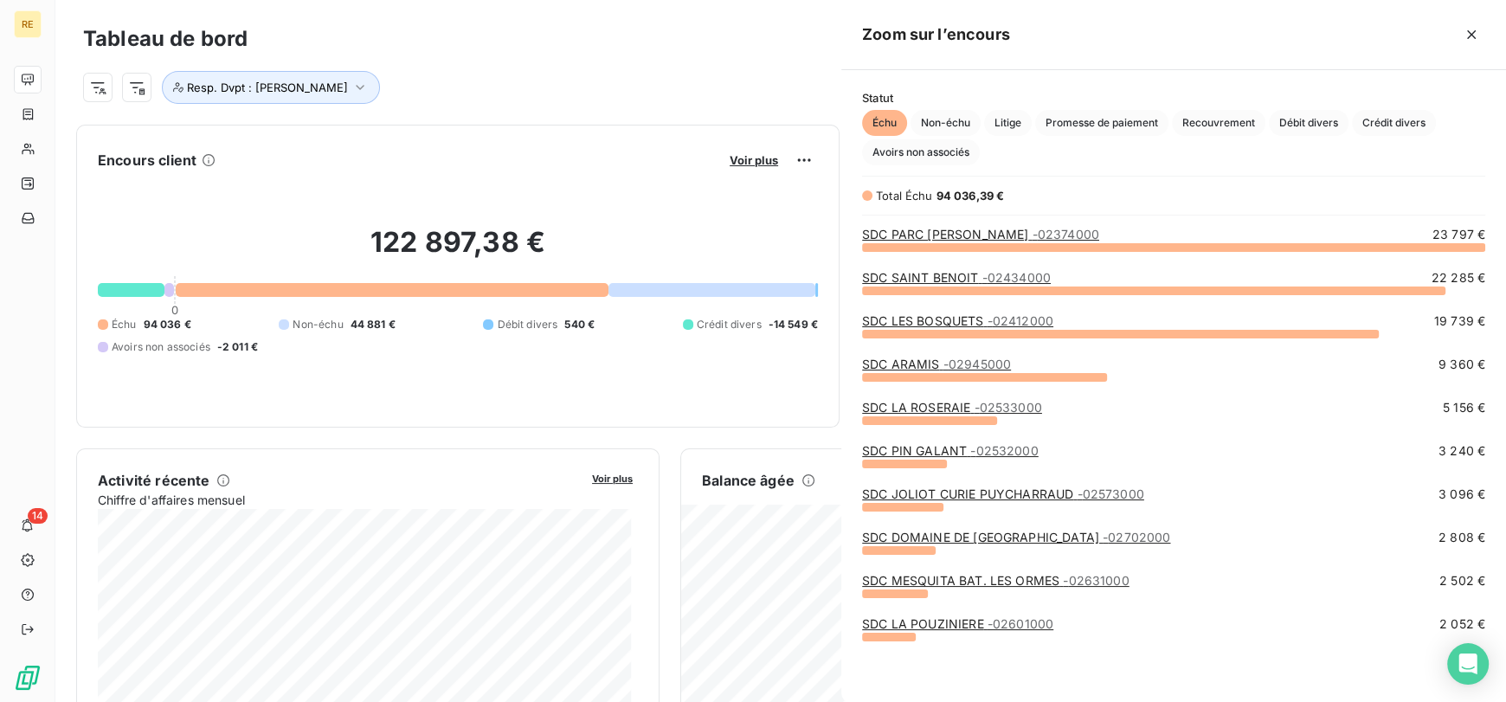
scroll to position [440, 651]
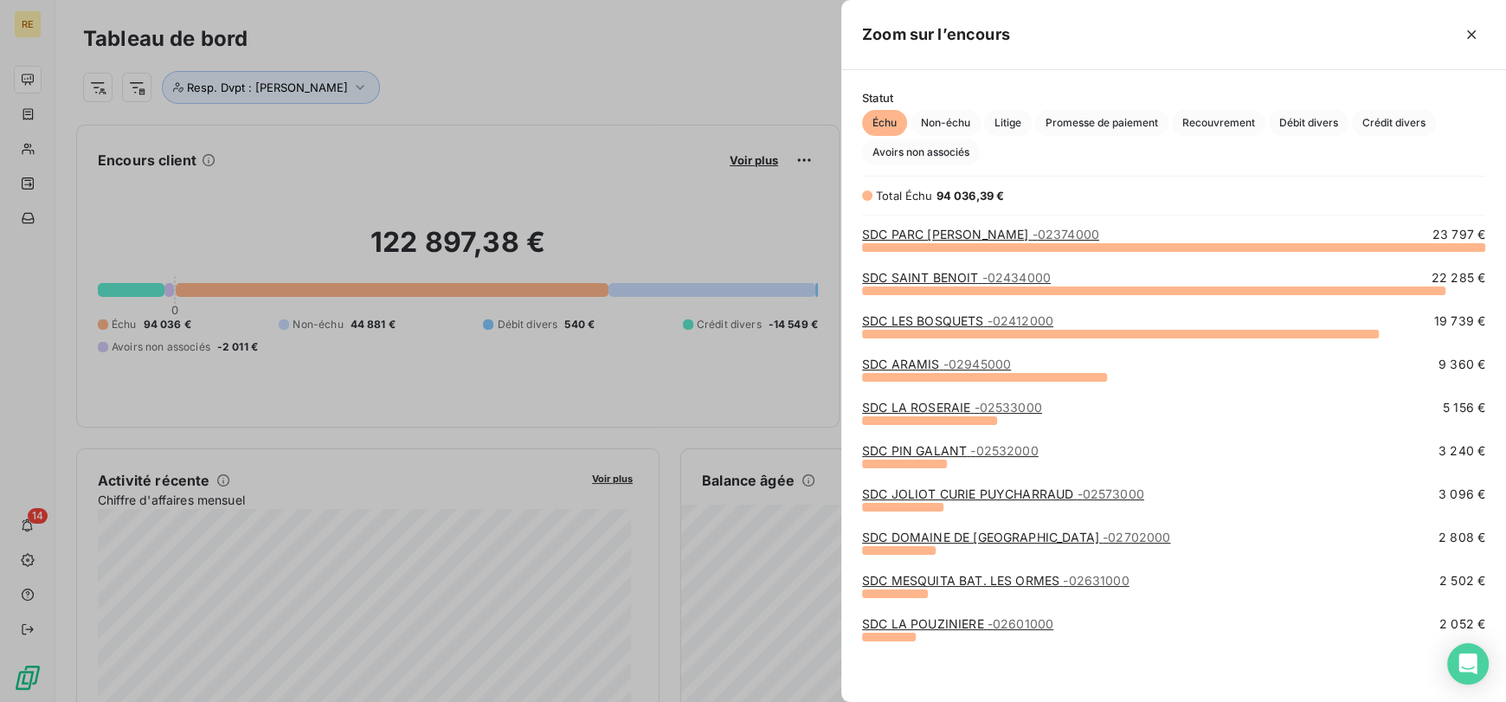
click at [986, 399] on div "SDC LA ROSERAIE - 02533000" at bounding box center [952, 407] width 180 height 17
click at [983, 405] on span "- 02533000" at bounding box center [1006, 407] width 67 height 15
